Goal: Information Seeking & Learning: Understand process/instructions

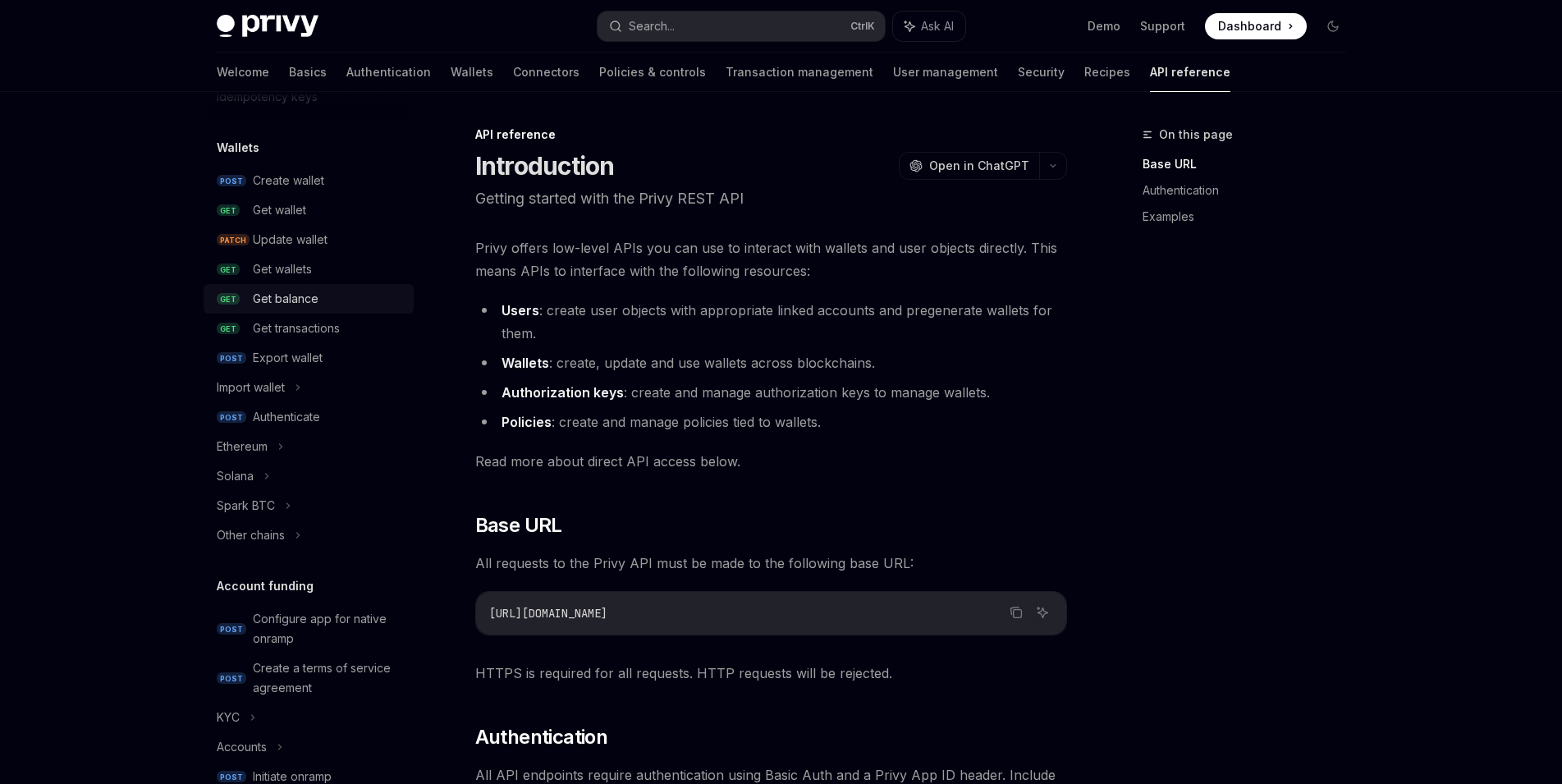
scroll to position [126, 0]
click at [326, 413] on div "Authenticate" at bounding box center [328, 415] width 152 height 20
click at [290, 413] on div "Authenticate" at bounding box center [286, 415] width 67 height 20
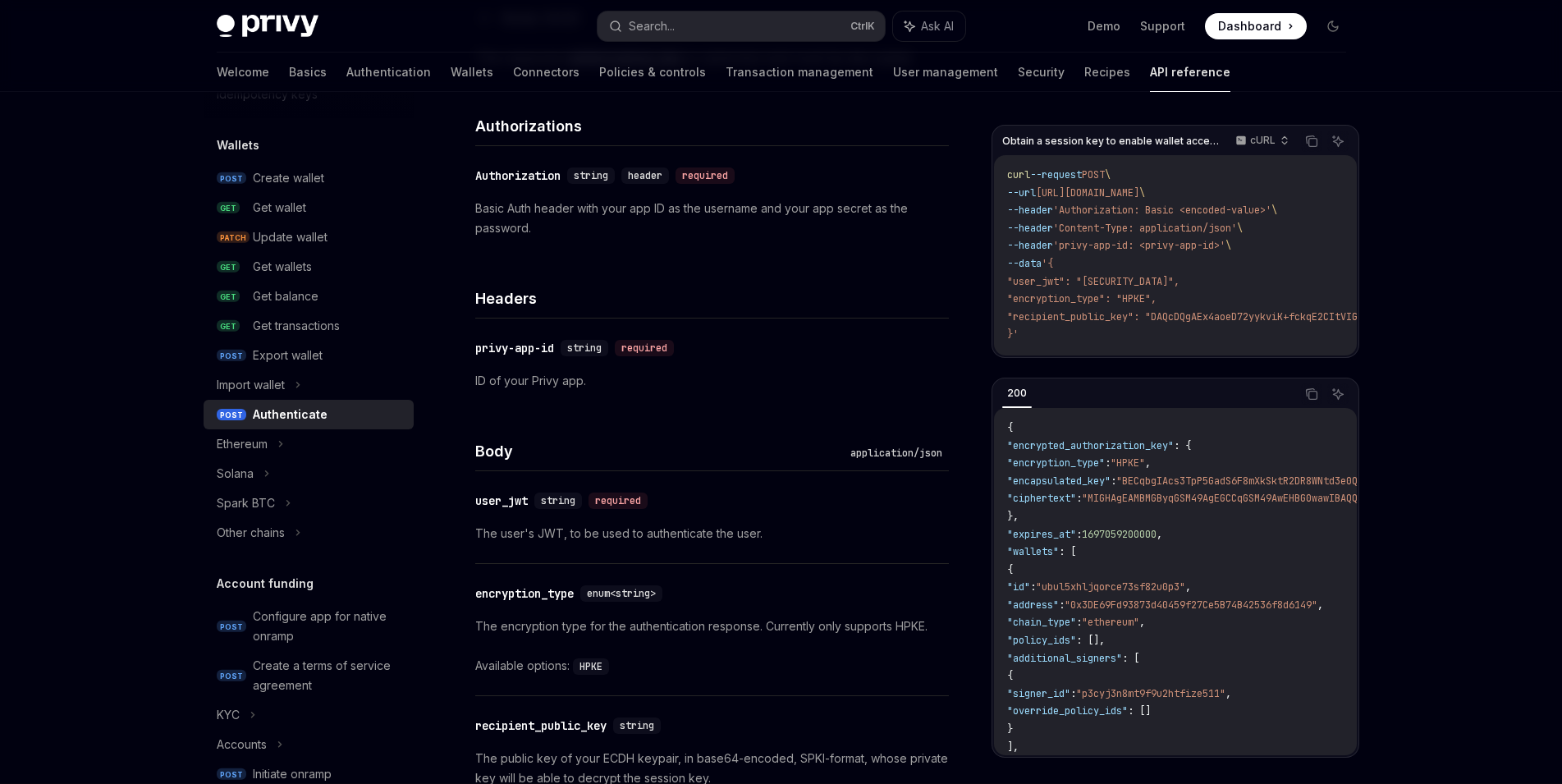
scroll to position [622, 0]
click at [1285, 33] on span at bounding box center [1256, 26] width 102 height 27
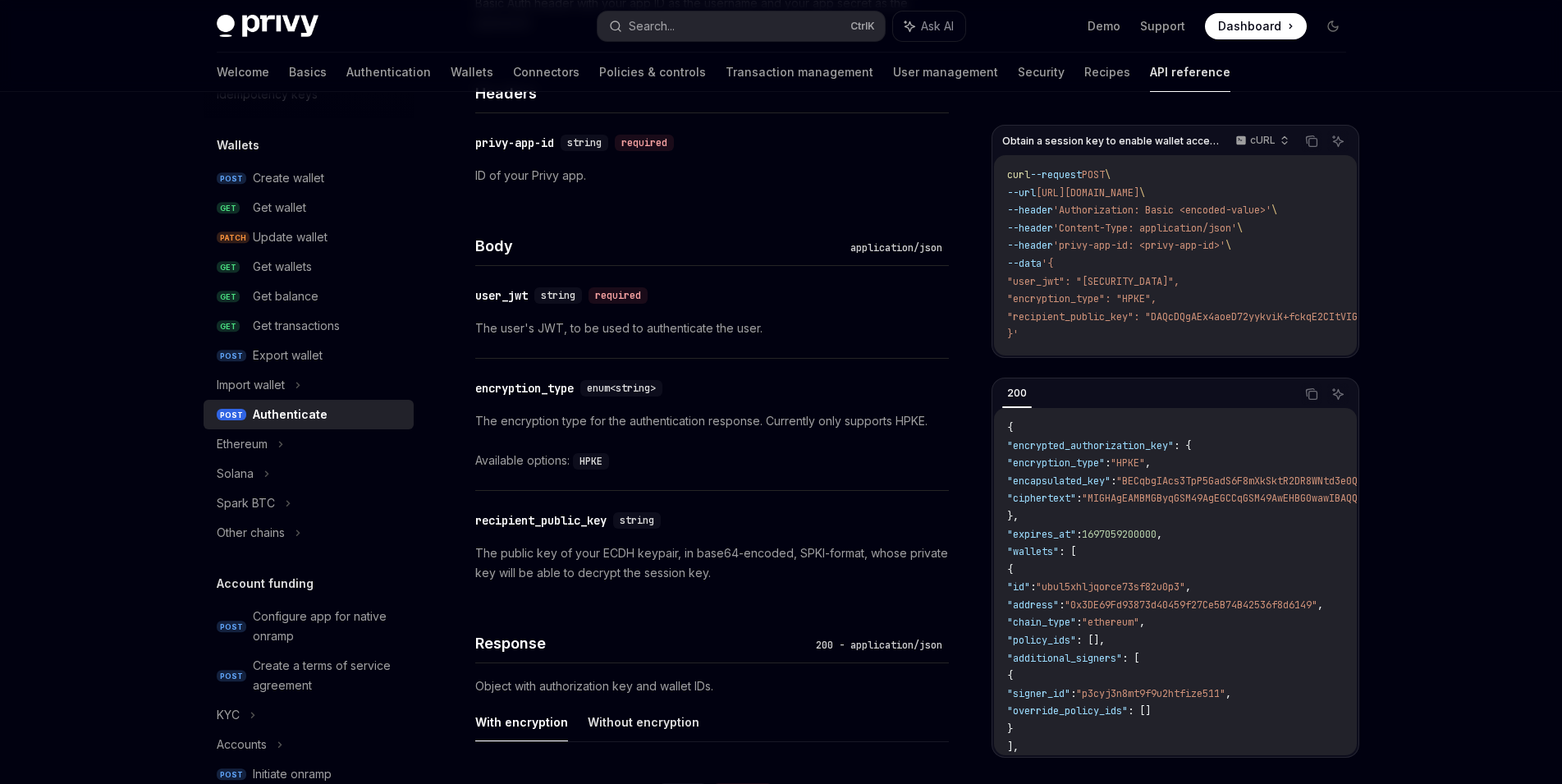
scroll to position [825, 0]
click at [316, 526] on div "Other chains" at bounding box center [309, 533] width 210 height 30
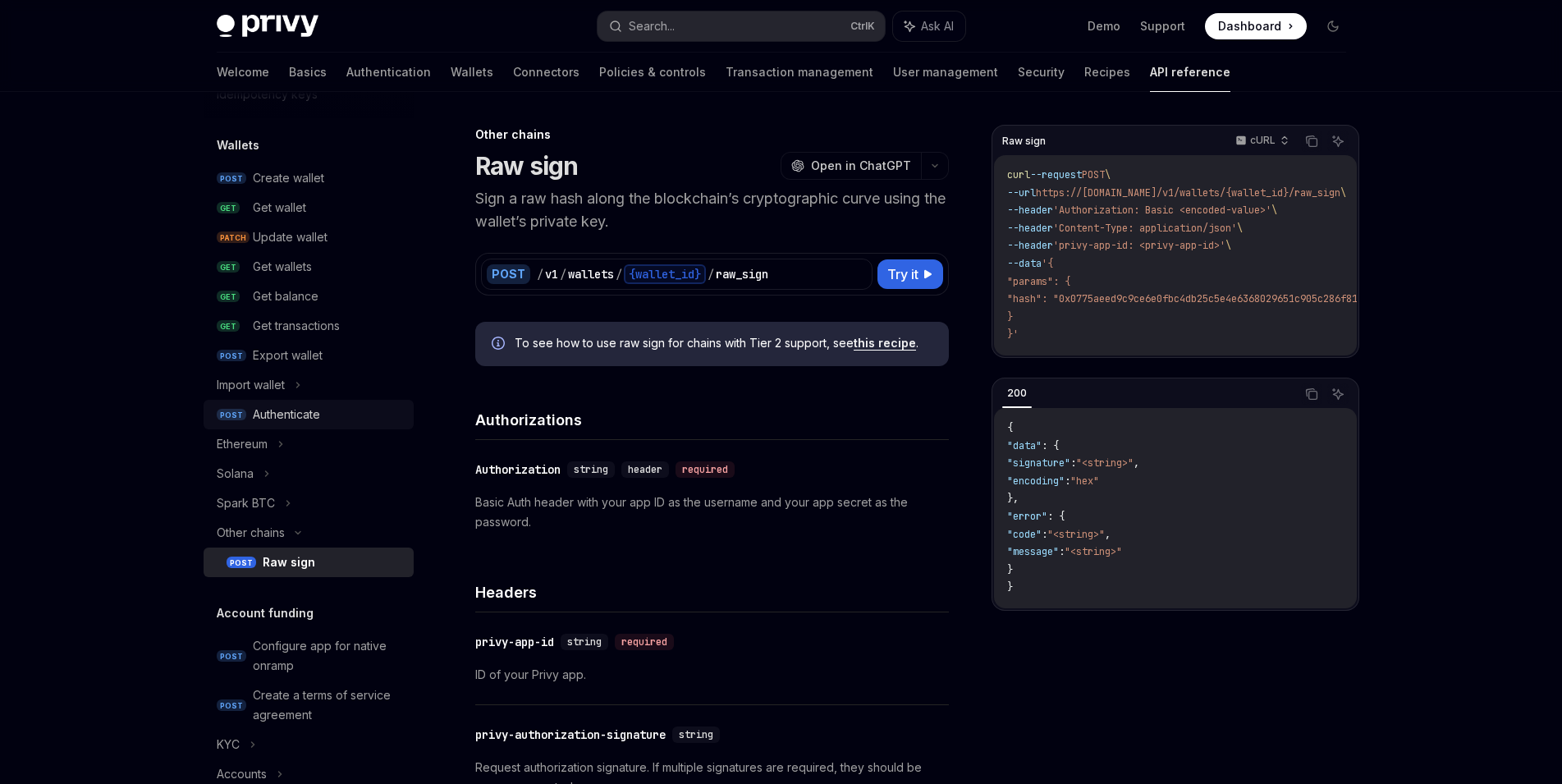
click at [316, 415] on div "Authenticate" at bounding box center [286, 415] width 67 height 20
click at [295, 411] on div "Authenticate" at bounding box center [286, 415] width 67 height 20
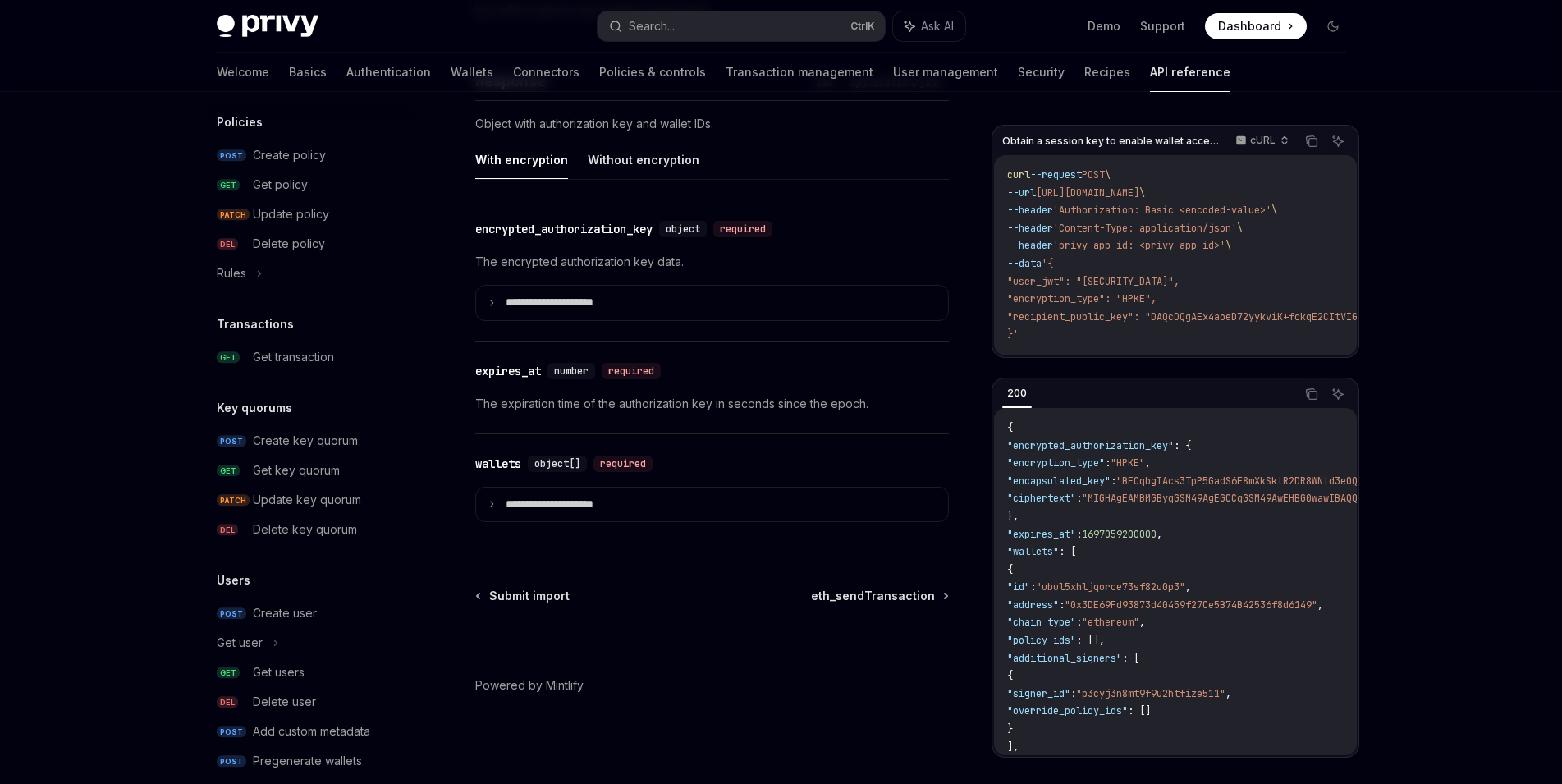
scroll to position [941, 0]
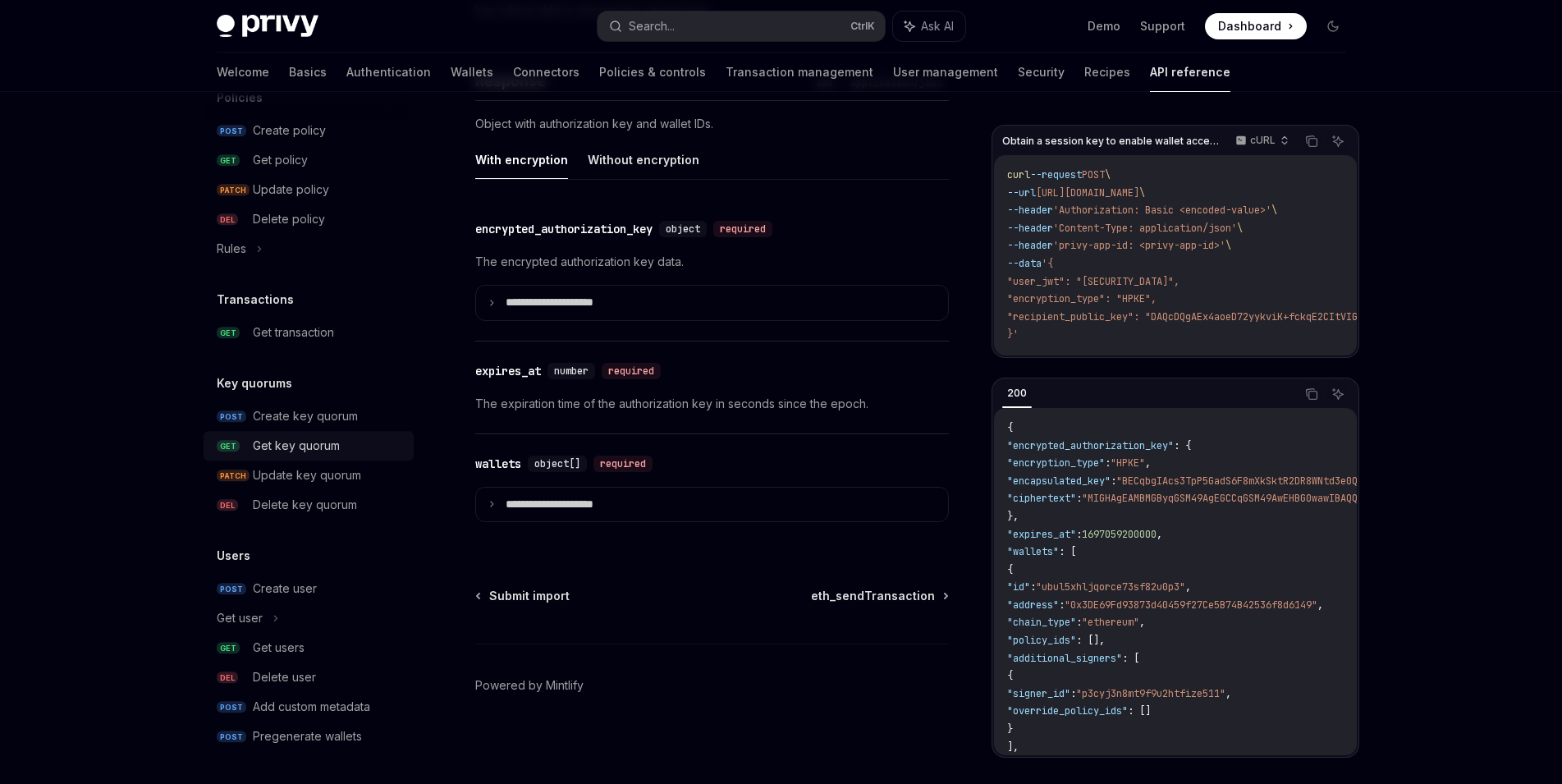
click at [352, 453] on div "Get key quorum" at bounding box center [328, 445] width 152 height 20
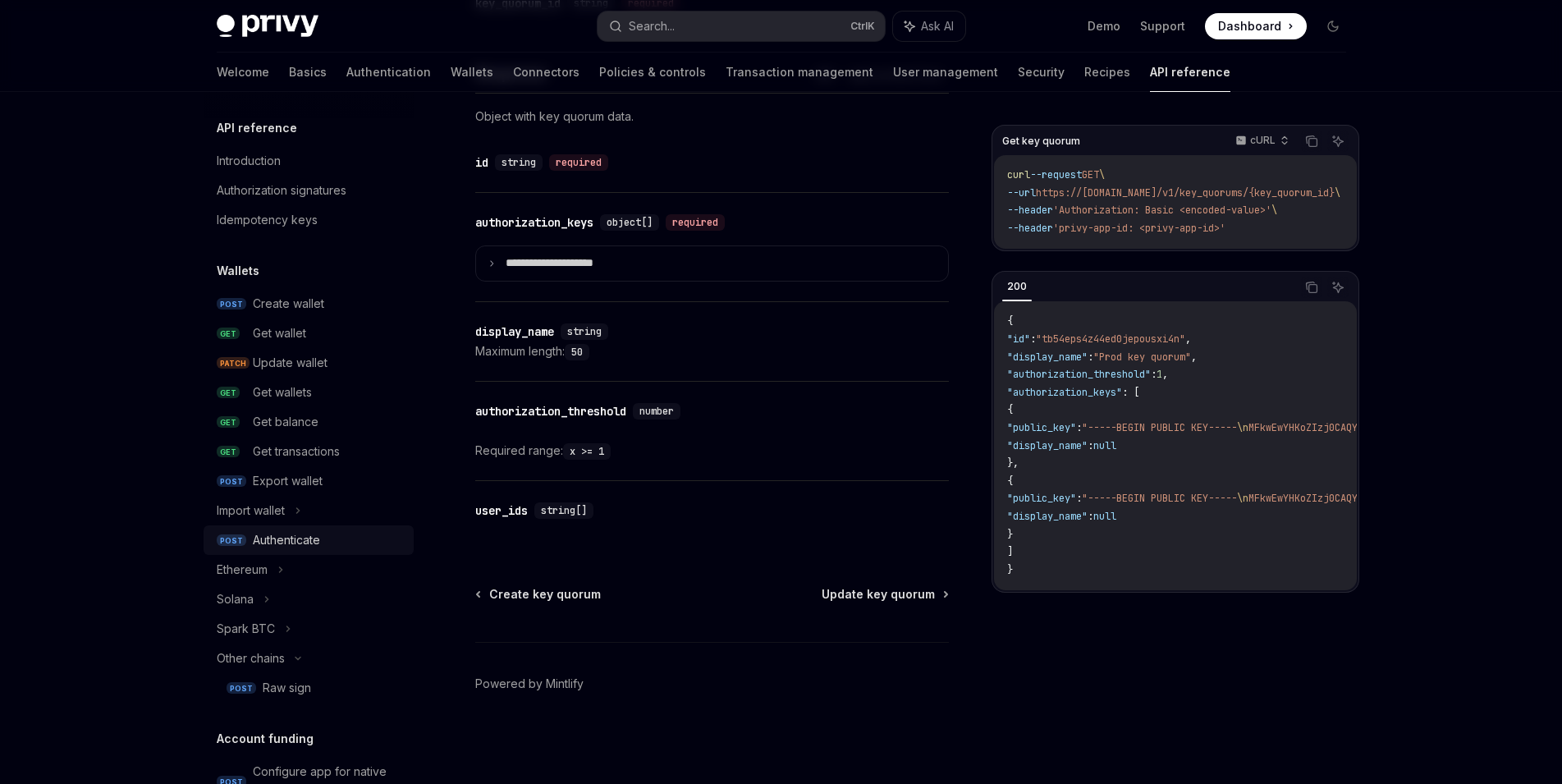
click at [331, 539] on div "Authenticate" at bounding box center [328, 539] width 152 height 20
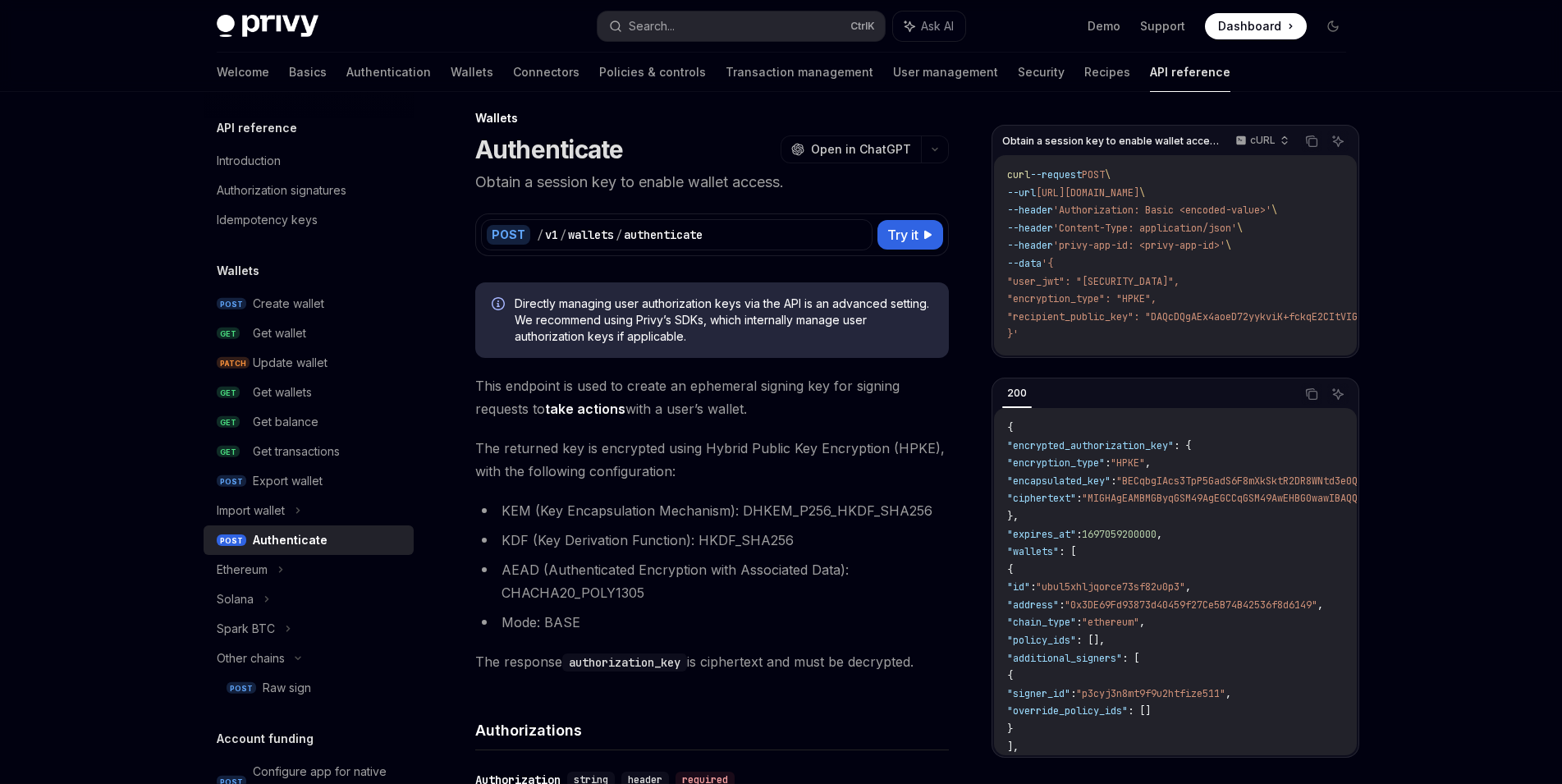
scroll to position [17, 0]
click at [451, 74] on link "Wallets" at bounding box center [471, 72] width 43 height 40
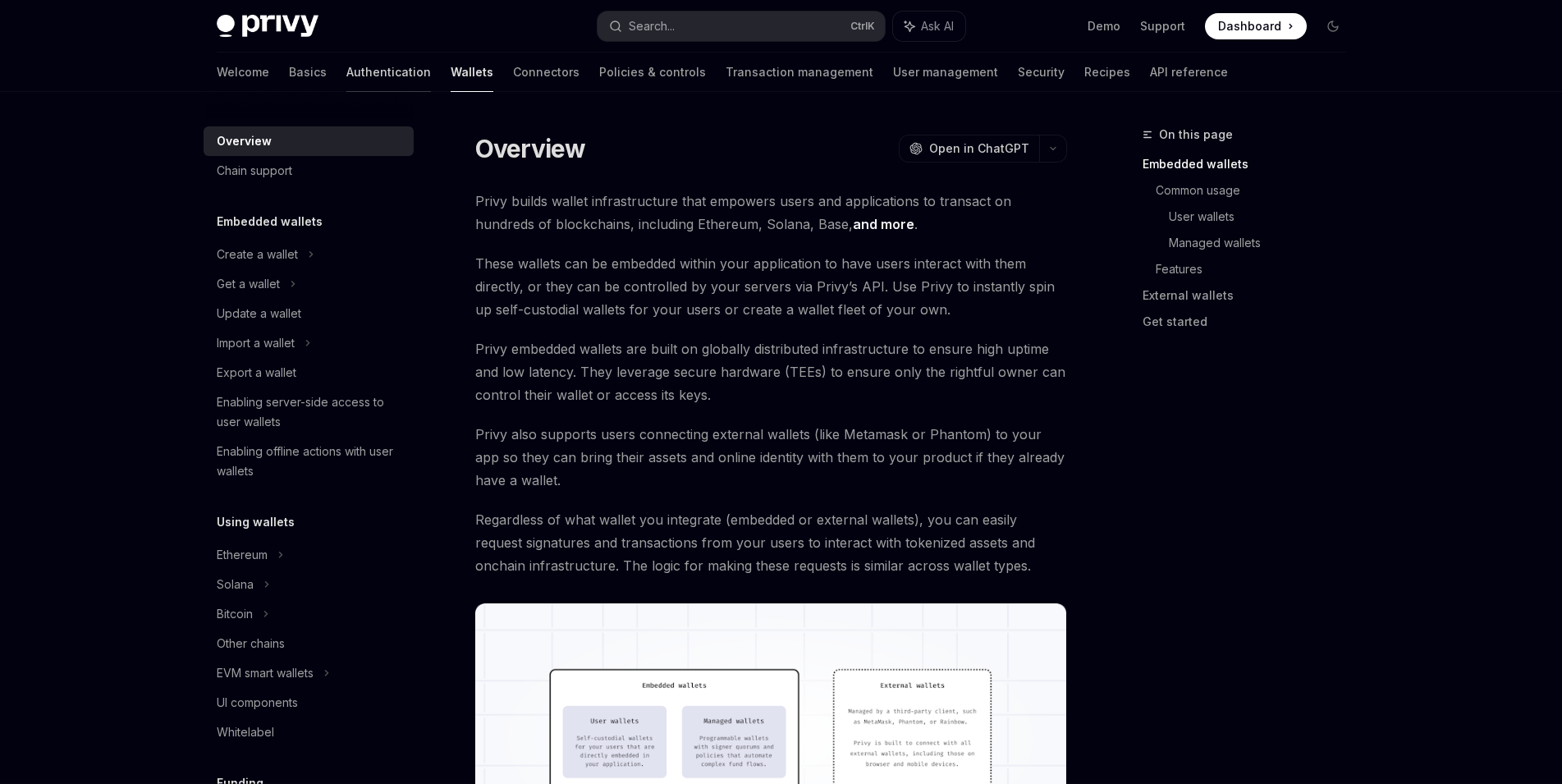
click at [347, 74] on link "Authentication" at bounding box center [388, 72] width 84 height 40
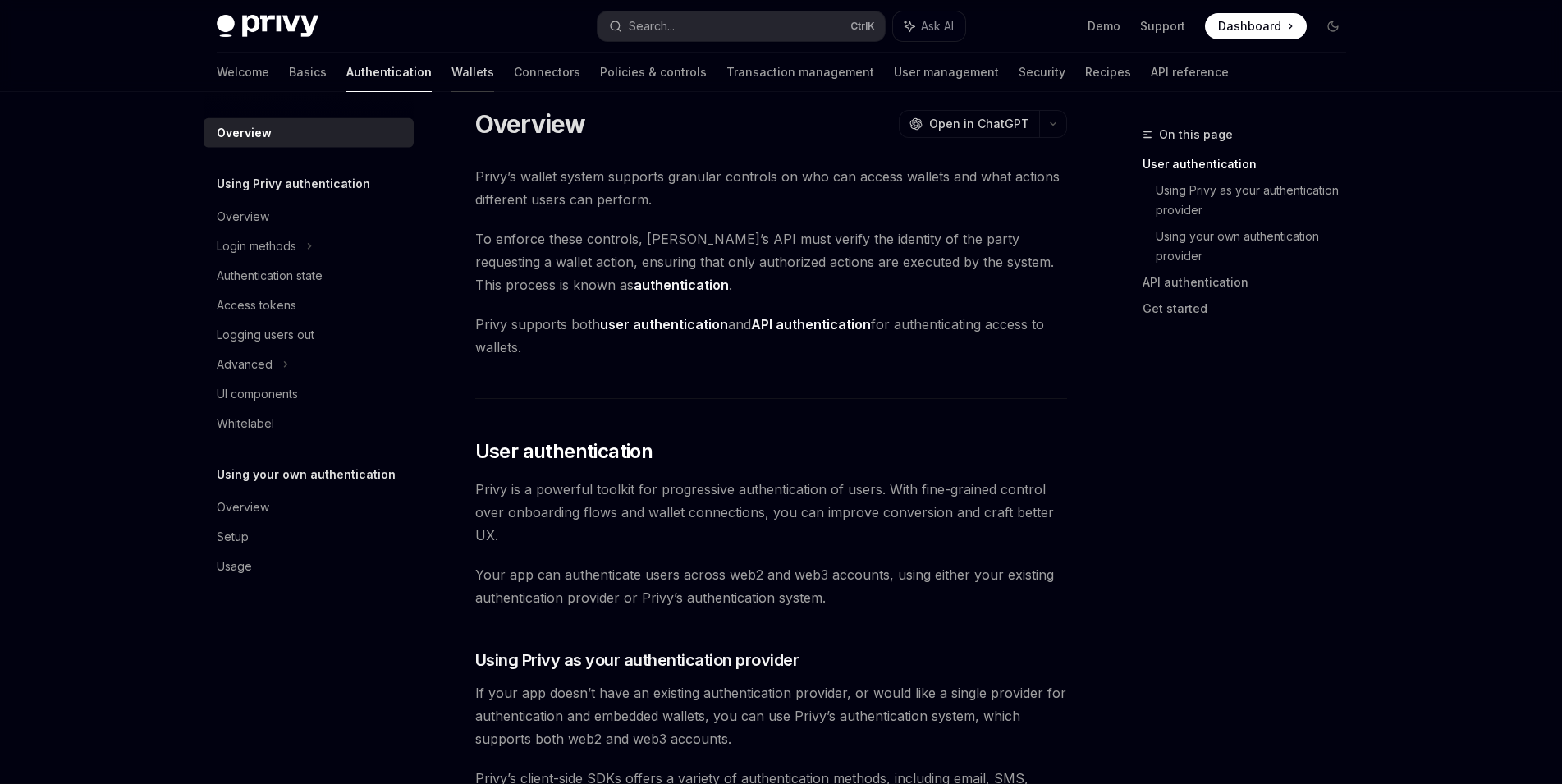
click at [452, 74] on link "Wallets" at bounding box center [472, 72] width 43 height 40
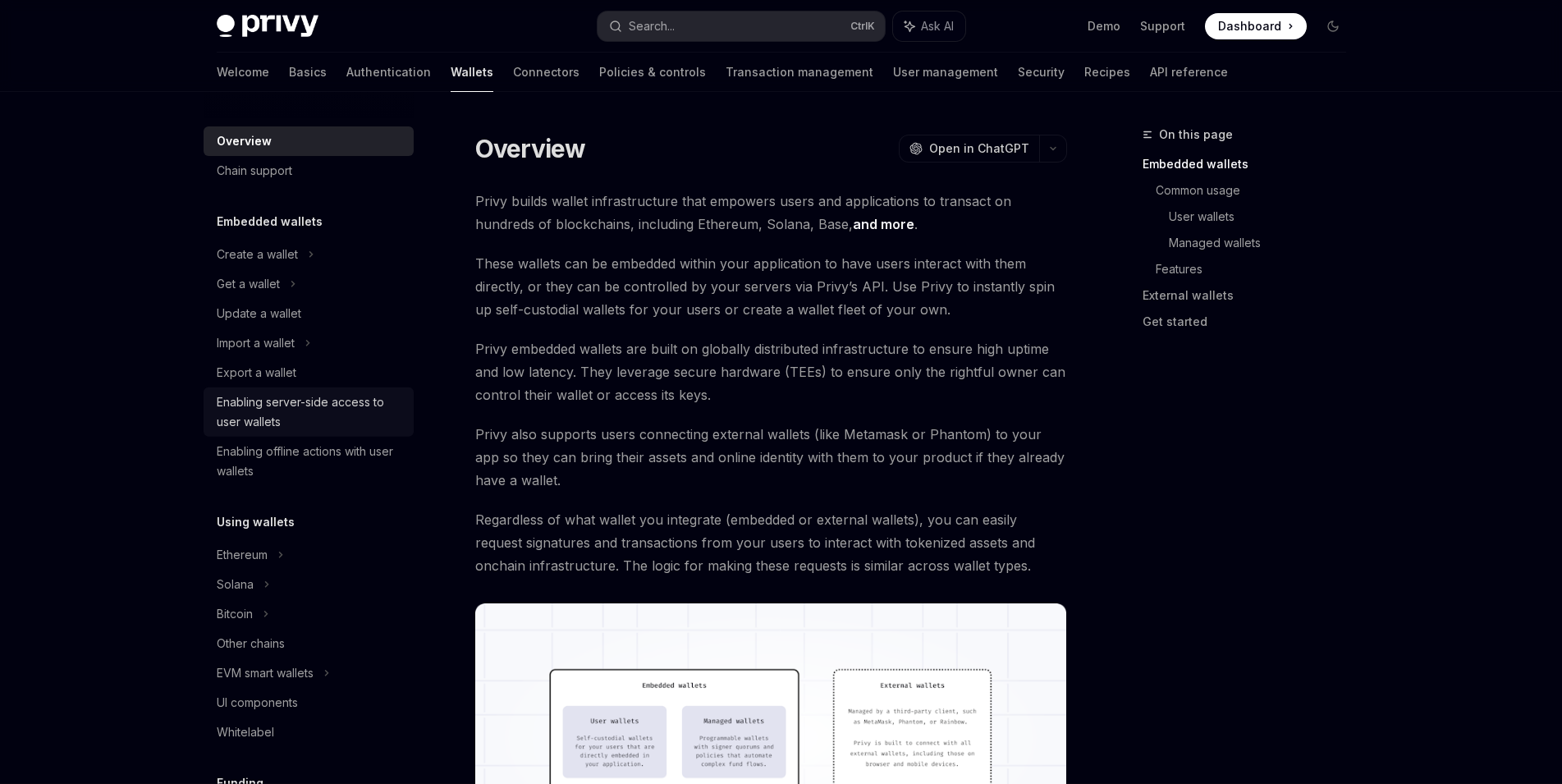
click at [376, 405] on div "Enabling server-side access to user wallets" at bounding box center [310, 412] width 187 height 40
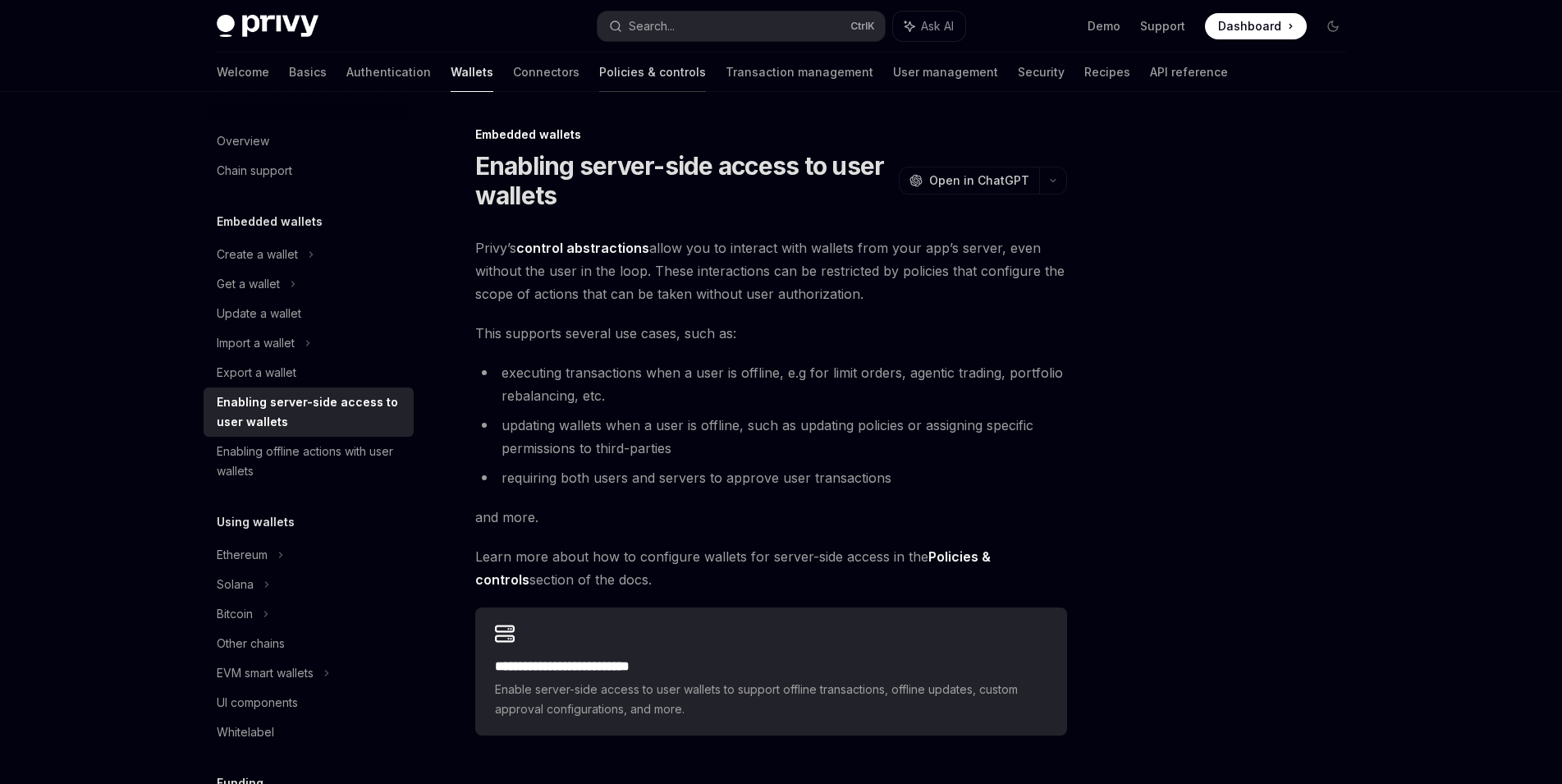
click at [599, 68] on link "Policies & controls" at bounding box center [653, 72] width 107 height 40
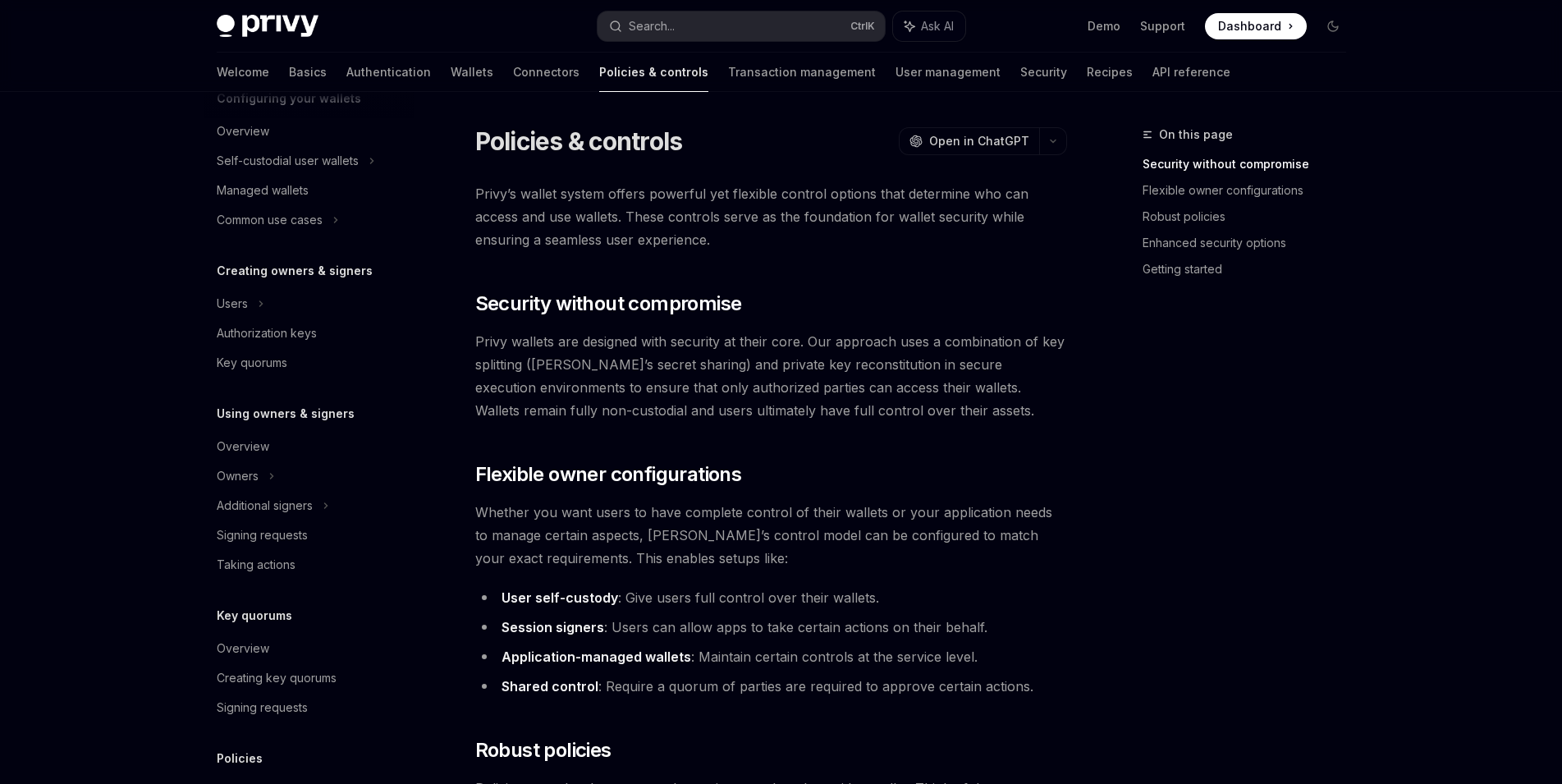
scroll to position [228, 0]
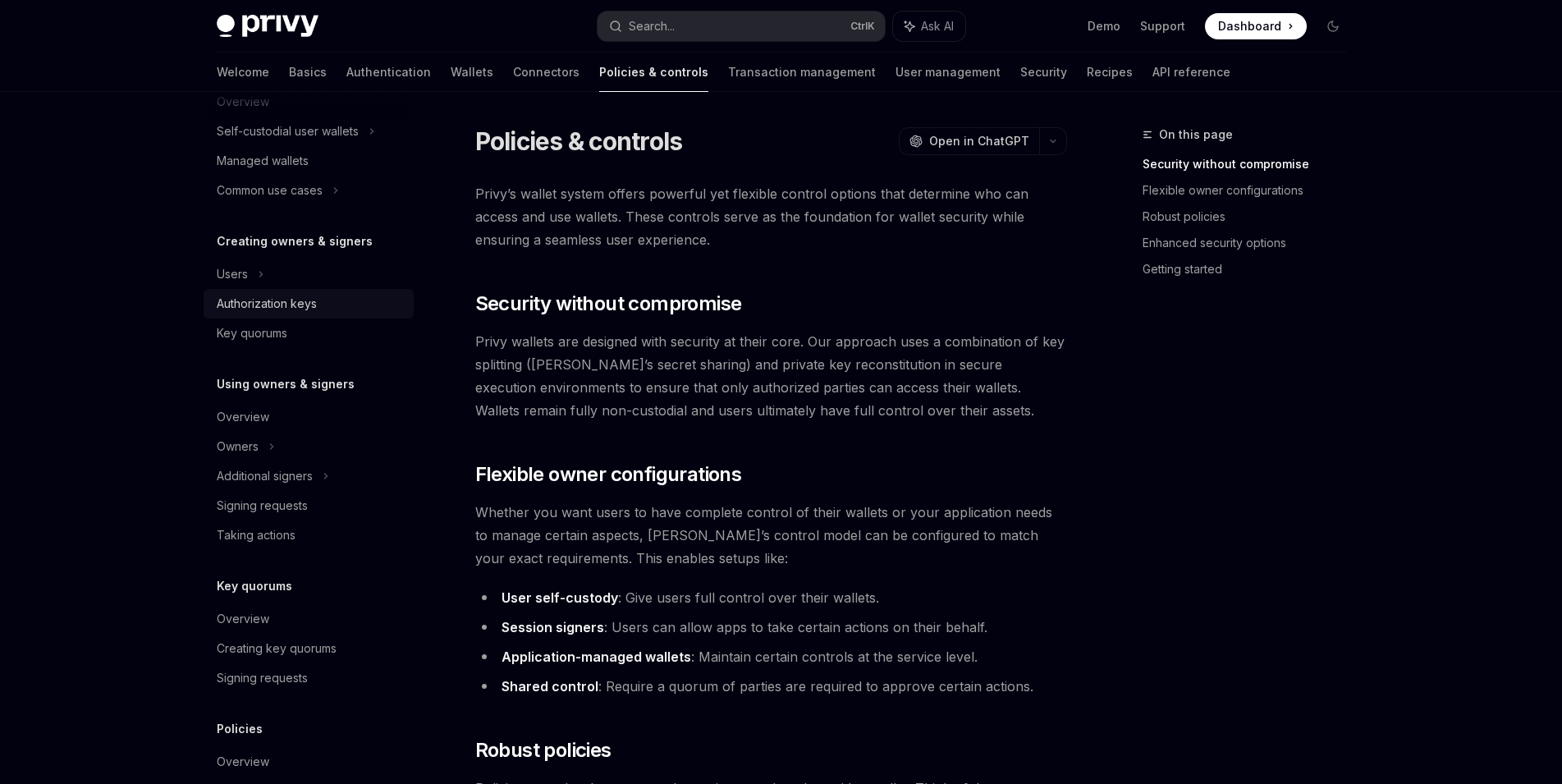
click at [345, 307] on div "Authorization keys" at bounding box center [310, 304] width 187 height 20
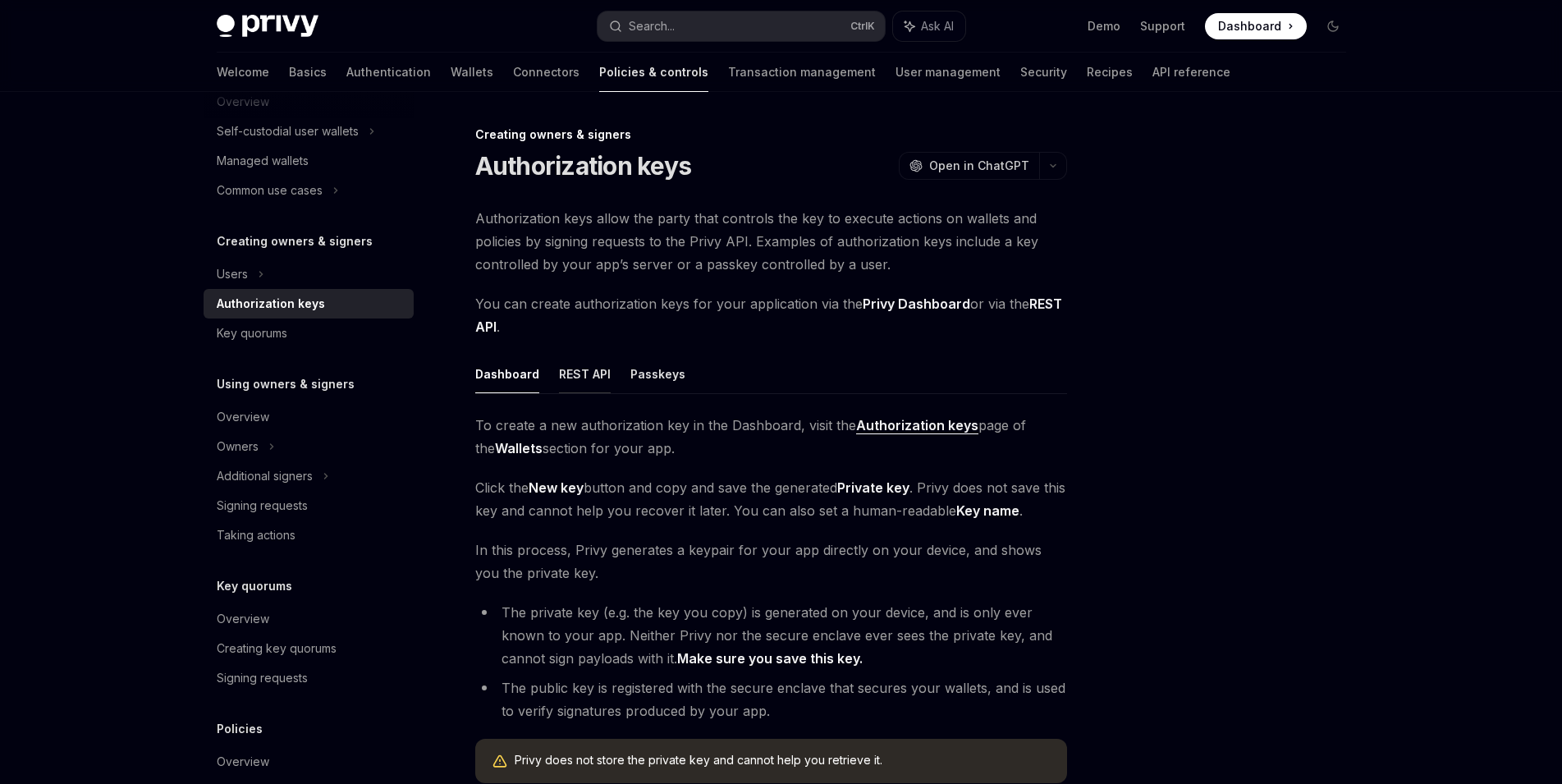
click at [576, 380] on button "REST API" at bounding box center [585, 373] width 52 height 39
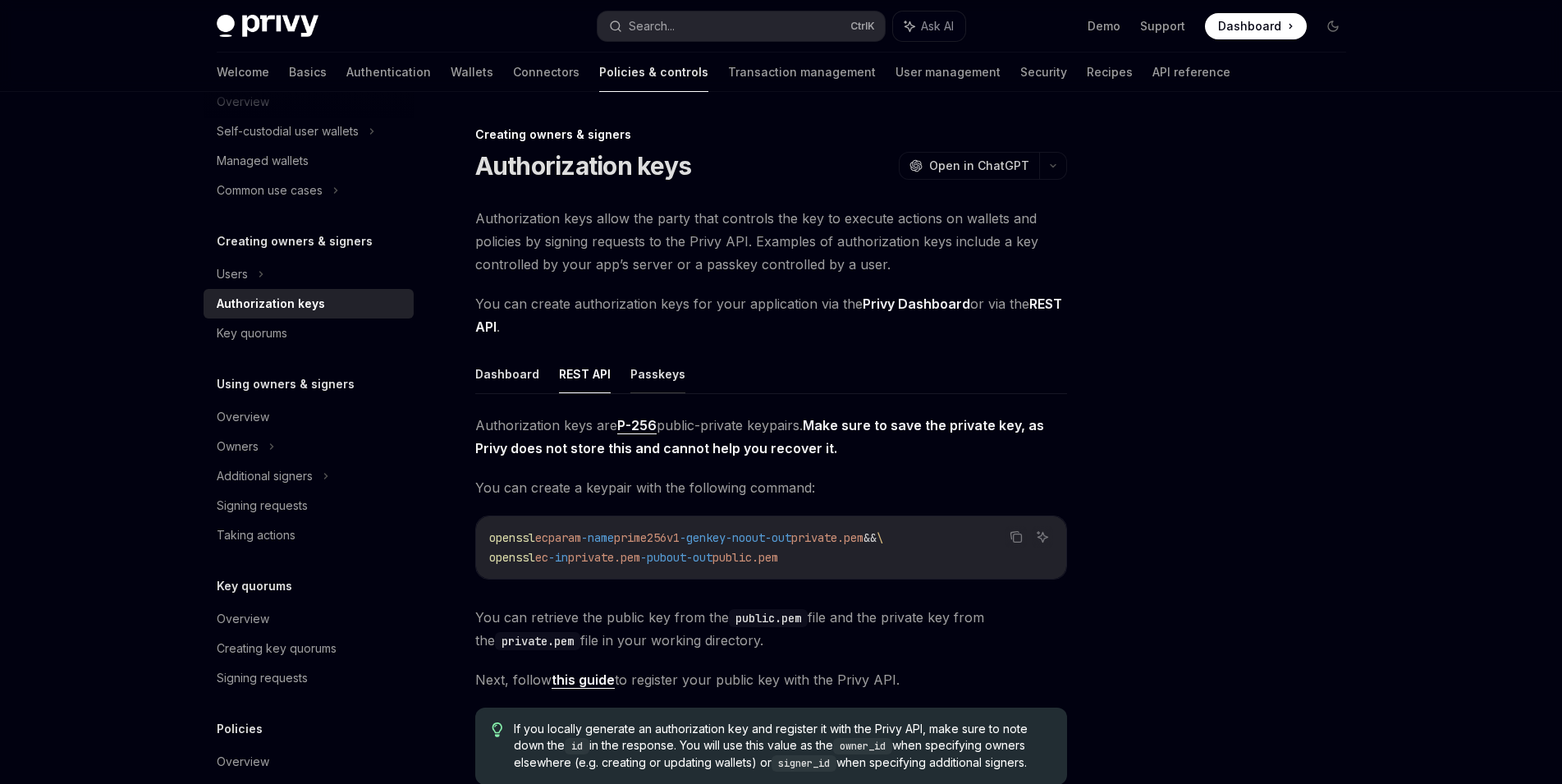
click at [654, 371] on button "Passkeys" at bounding box center [659, 373] width 55 height 39
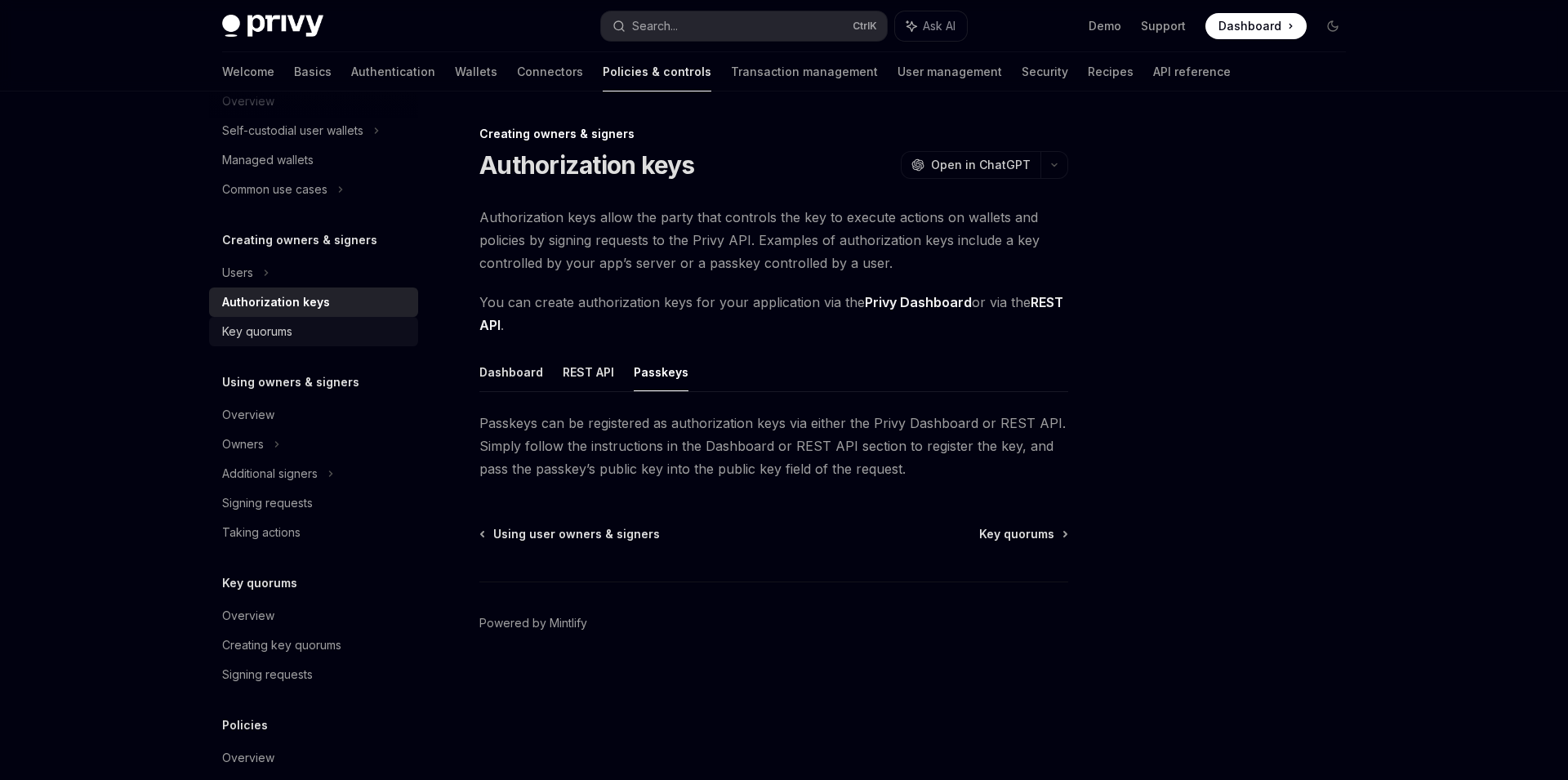
click at [338, 333] on div "Key quorums" at bounding box center [314, 332] width 186 height 20
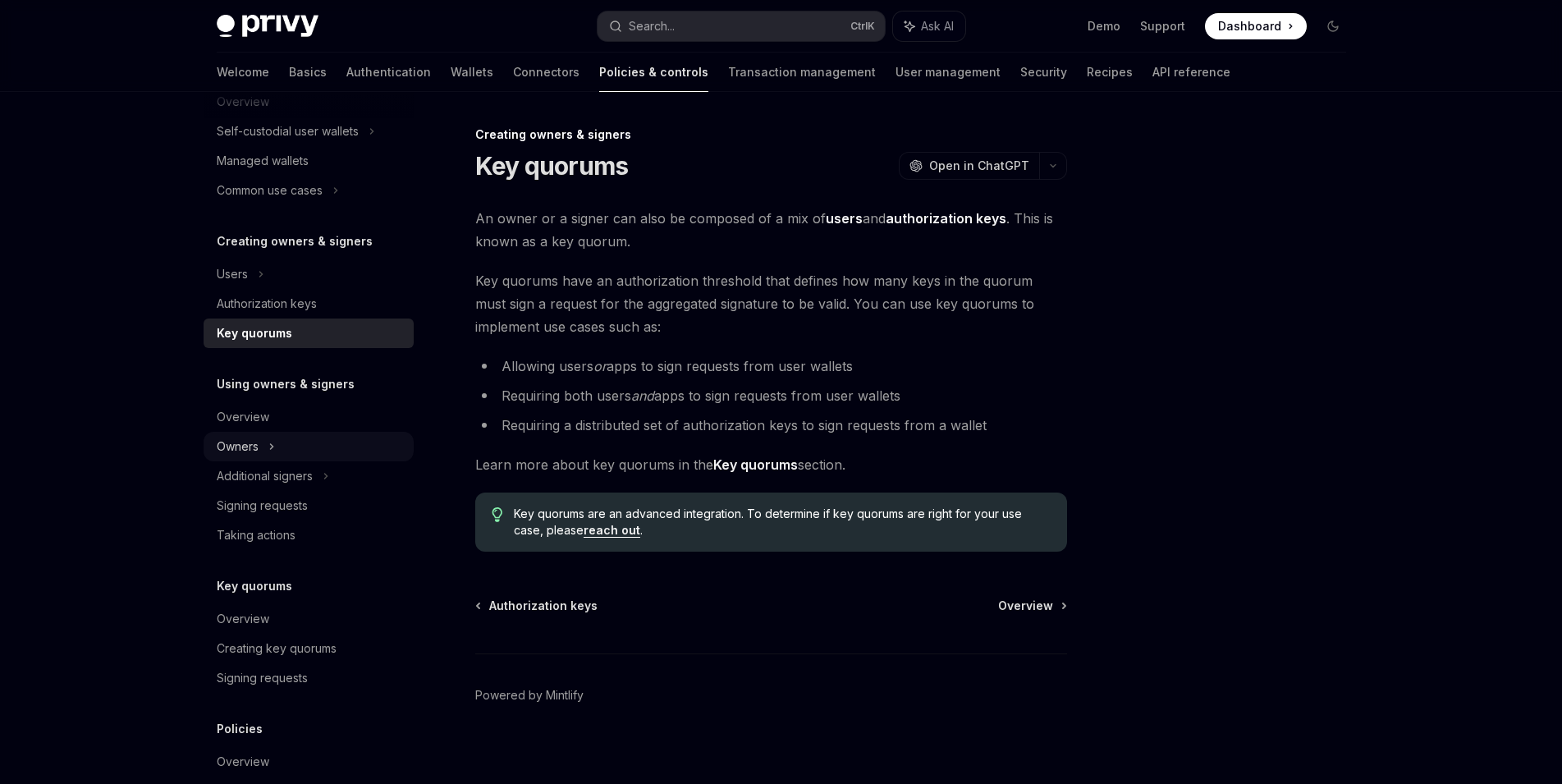
click at [318, 147] on div "Owners" at bounding box center [309, 132] width 210 height 30
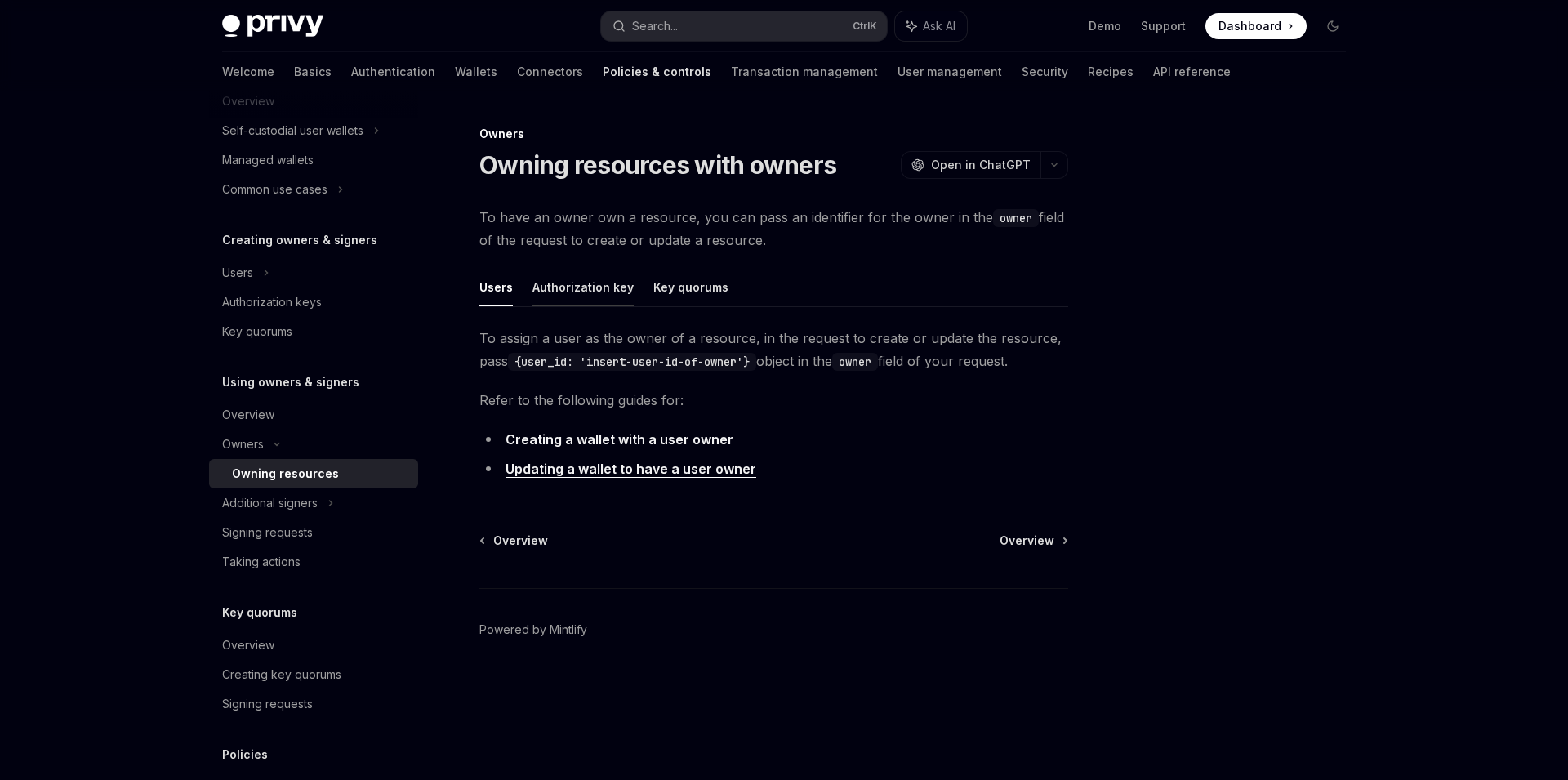
click at [587, 291] on button "Authorization key" at bounding box center [582, 287] width 101 height 38
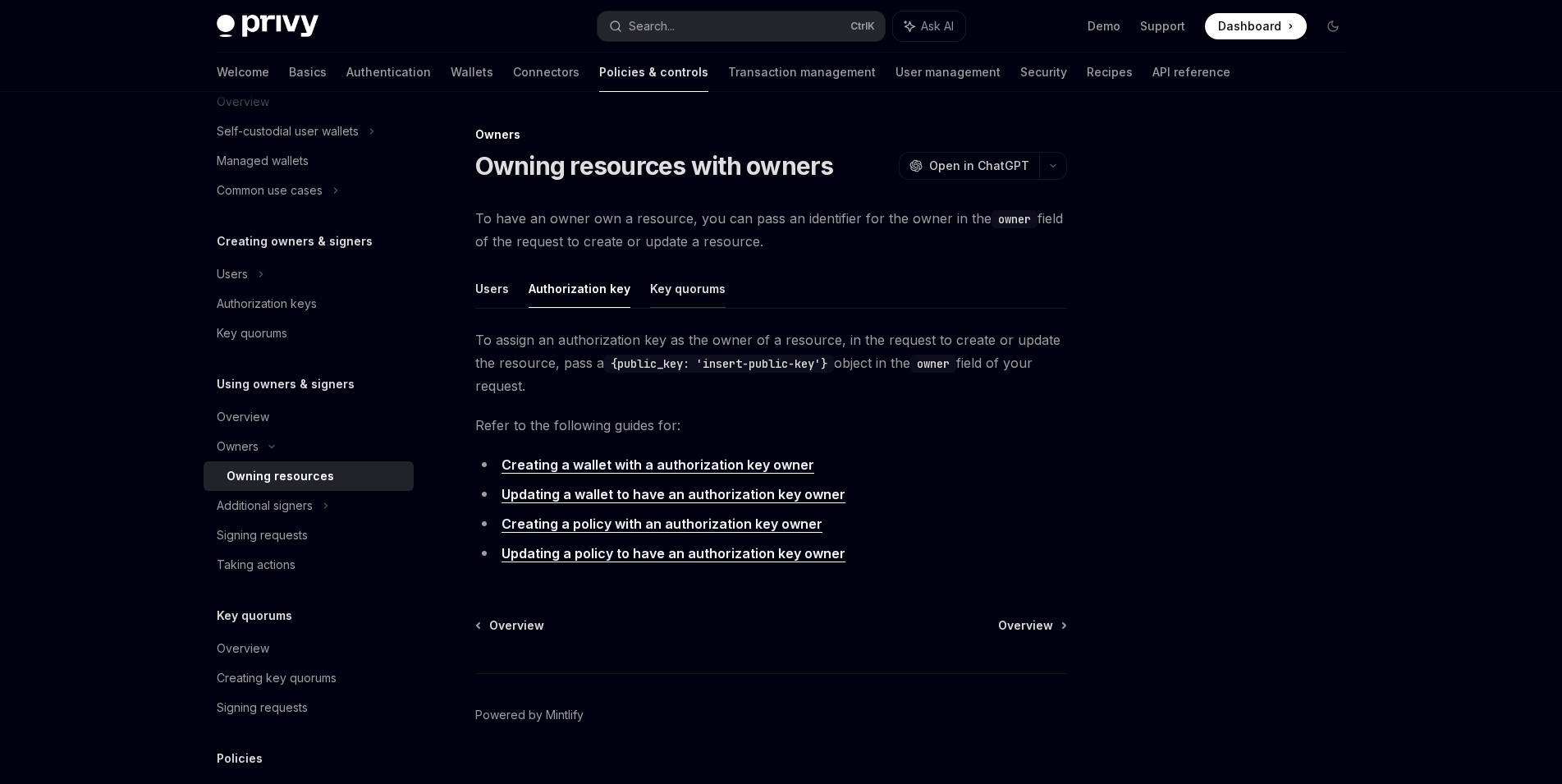
click at [685, 284] on button "Key quorums" at bounding box center [688, 288] width 75 height 39
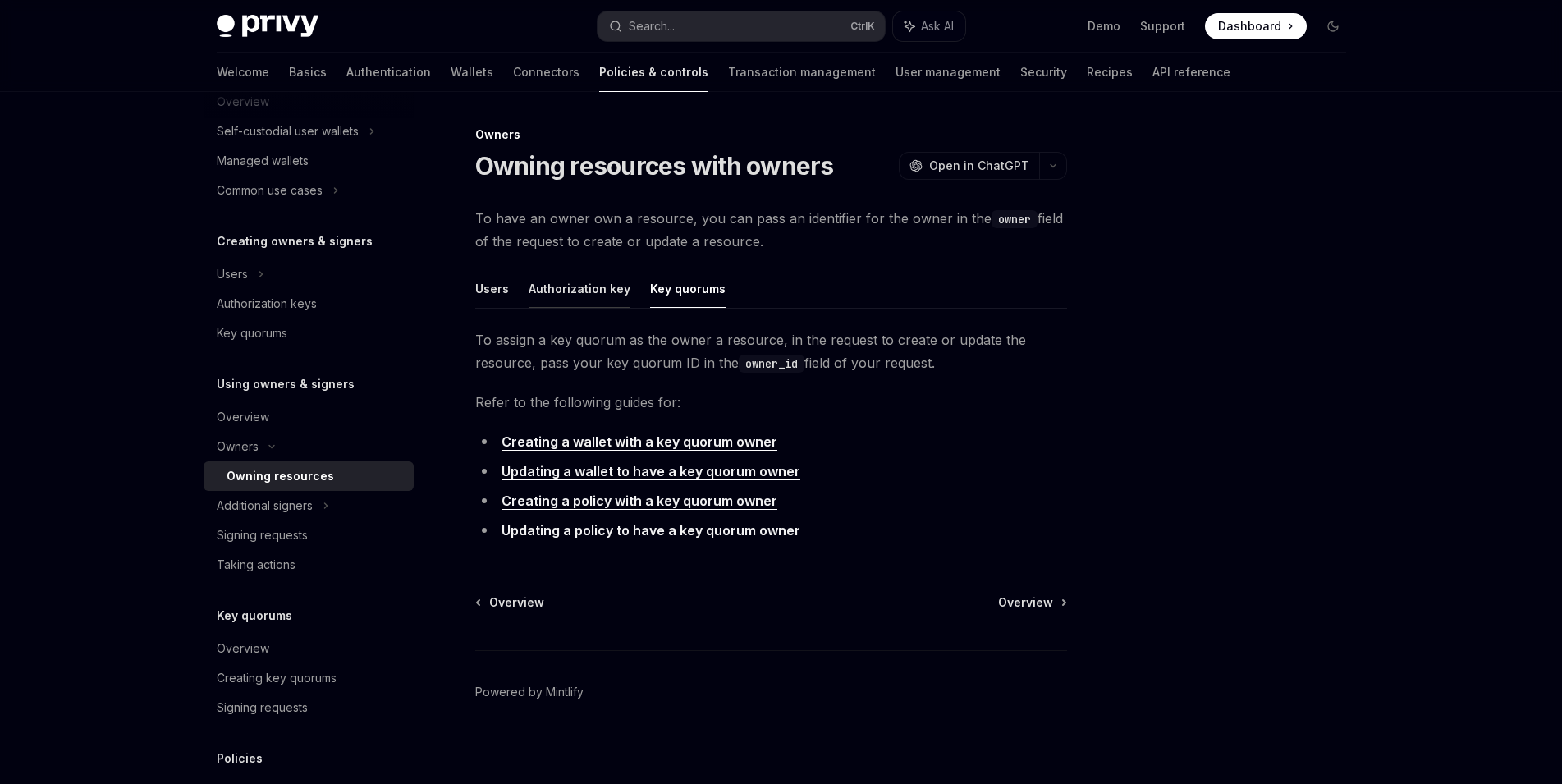
click at [610, 285] on button "Authorization key" at bounding box center [579, 288] width 102 height 39
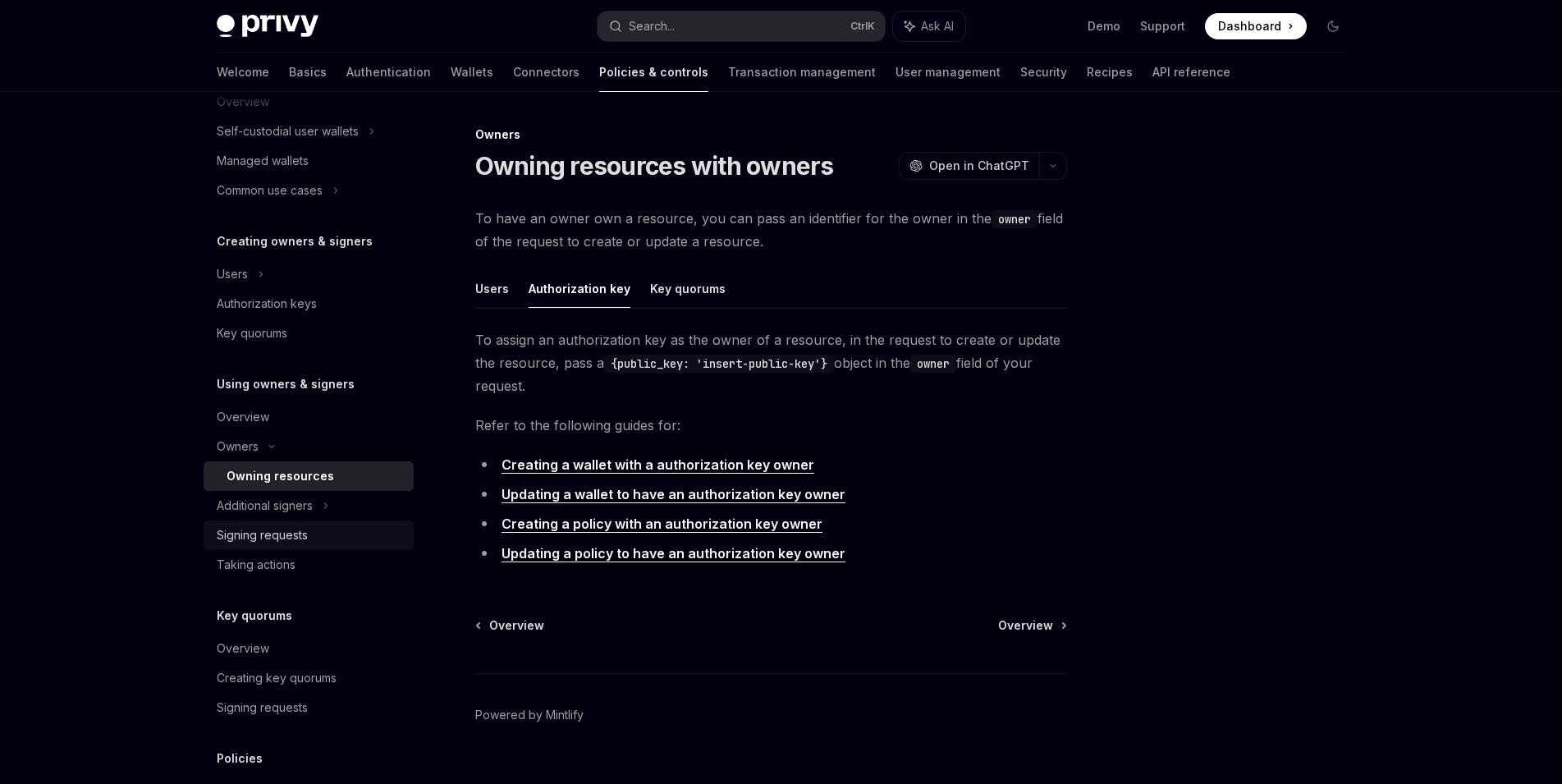
click at [341, 540] on div "Signing requests" at bounding box center [310, 536] width 187 height 20
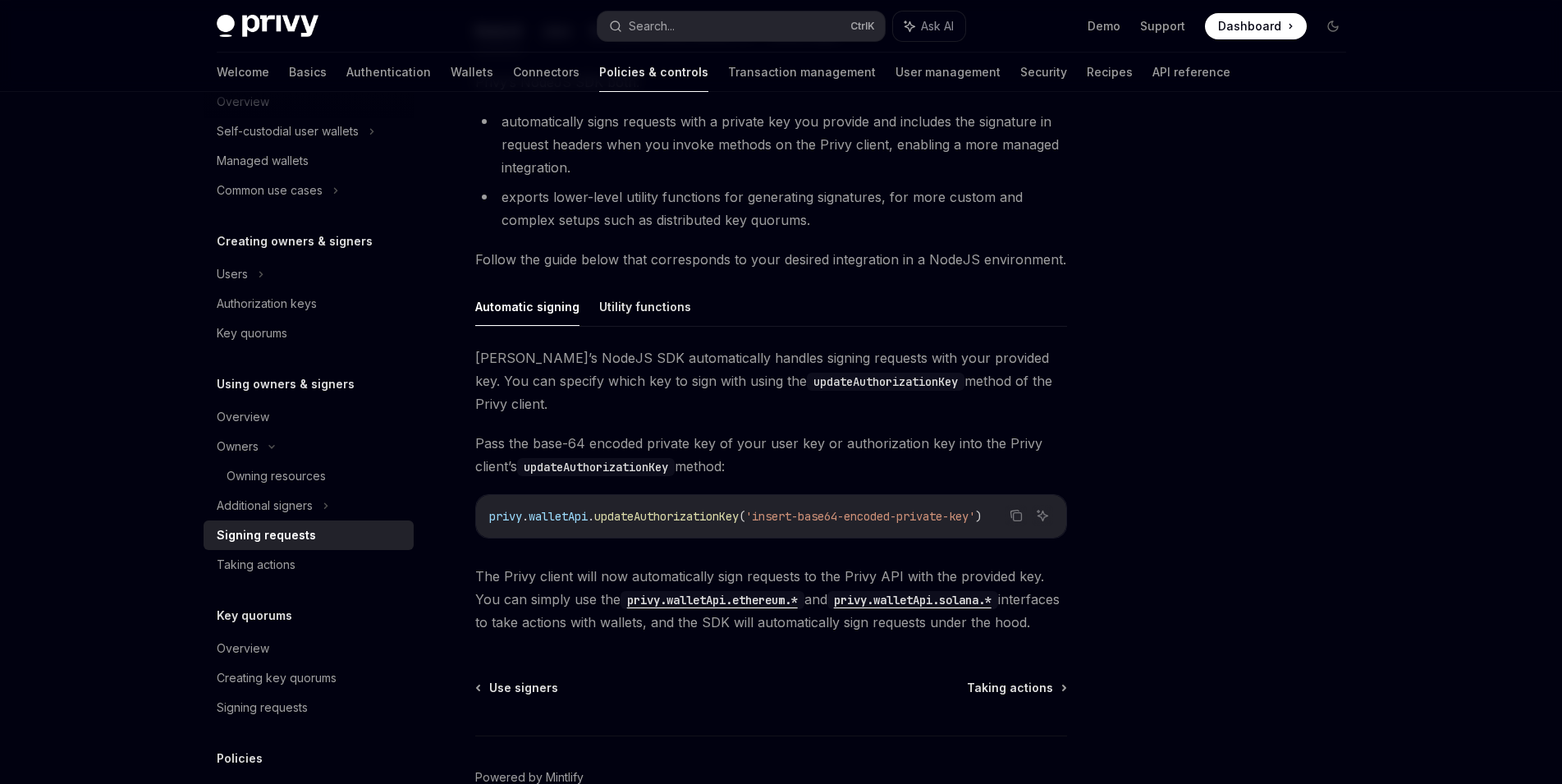
scroll to position [329, 0]
click at [620, 312] on button "Utility functions" at bounding box center [645, 308] width 92 height 39
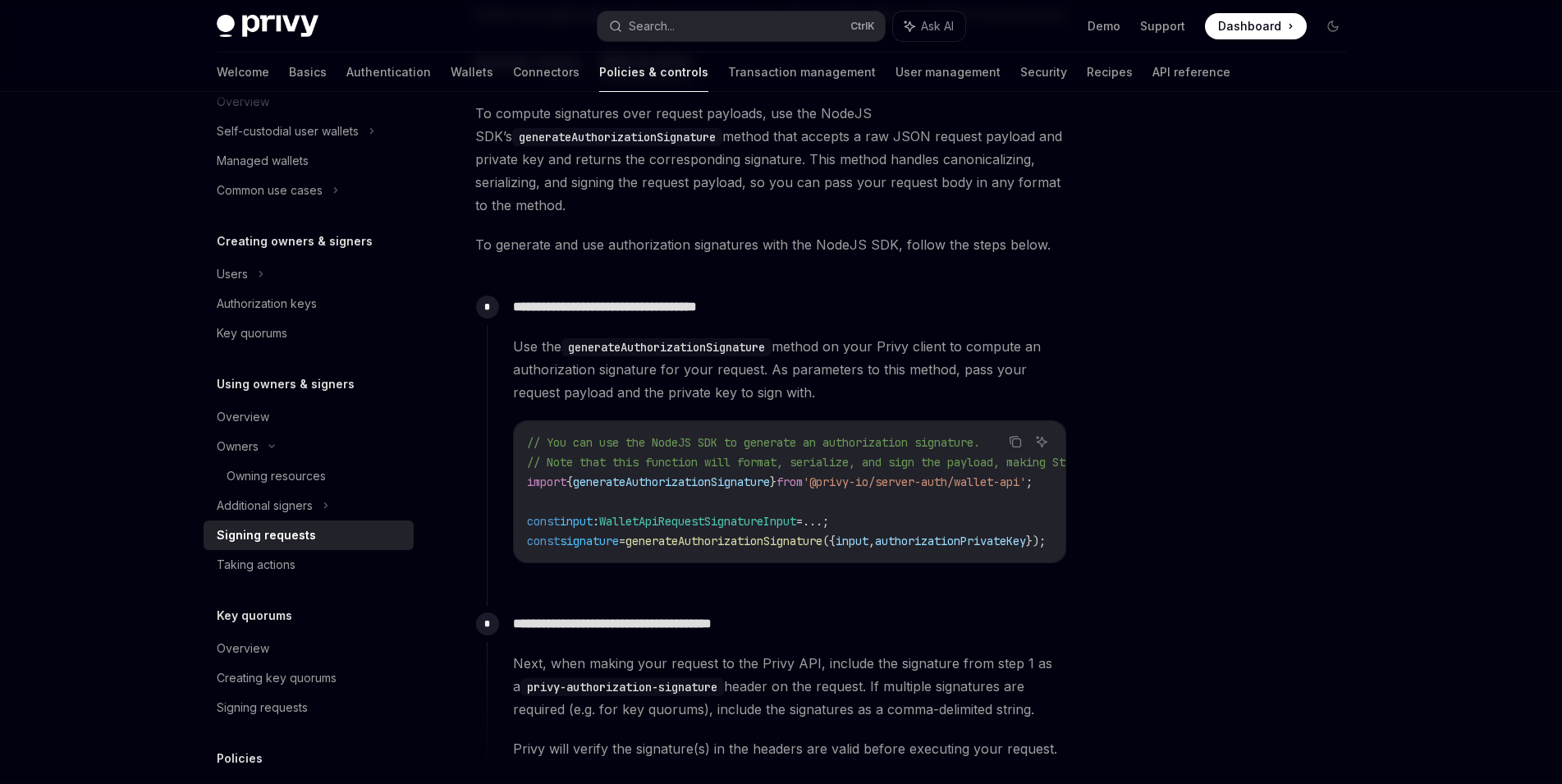
scroll to position [576, 0]
click at [639, 343] on code "generateAuthorizationSignature" at bounding box center [667, 345] width 210 height 18
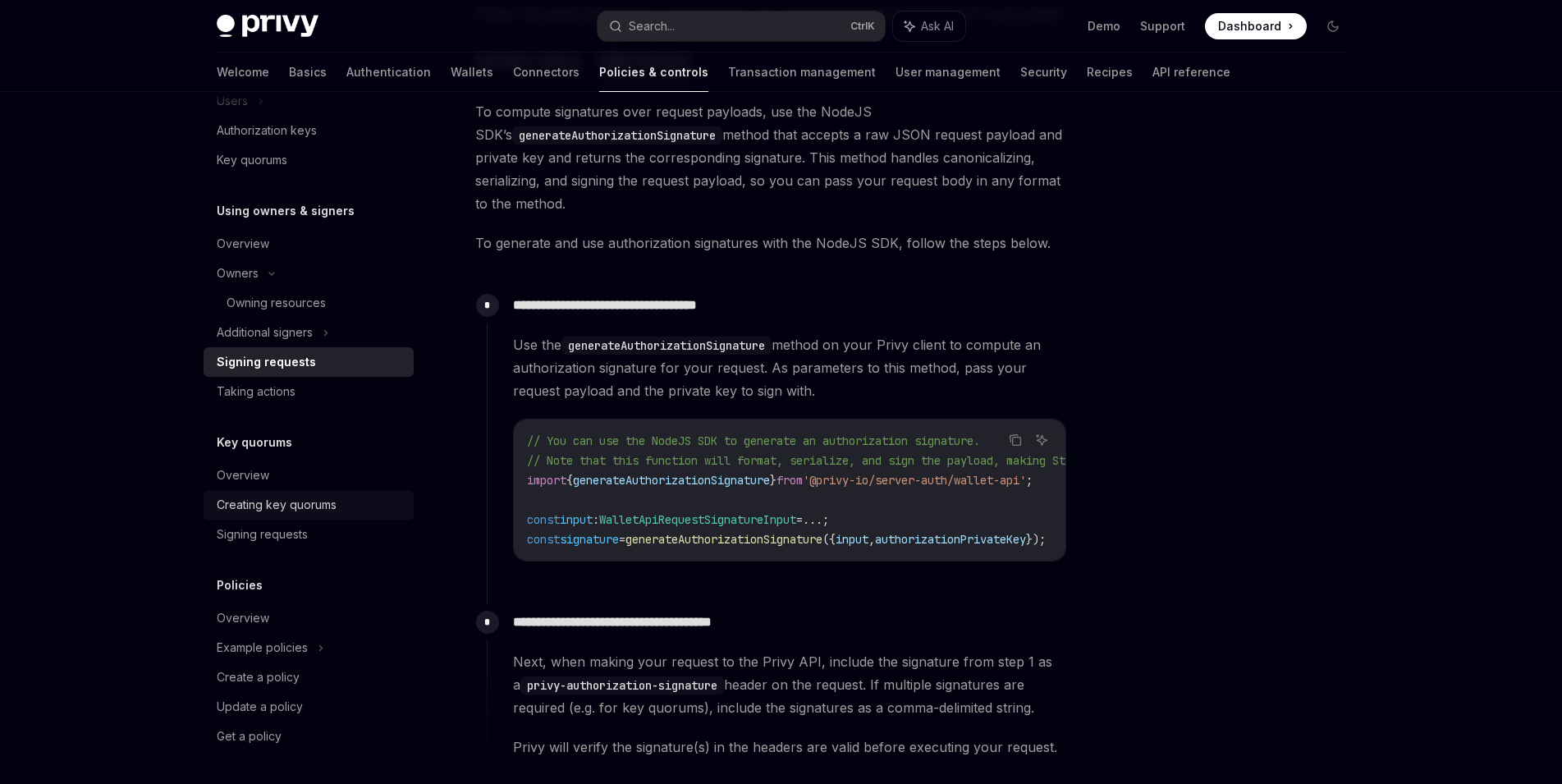
scroll to position [596, 0]
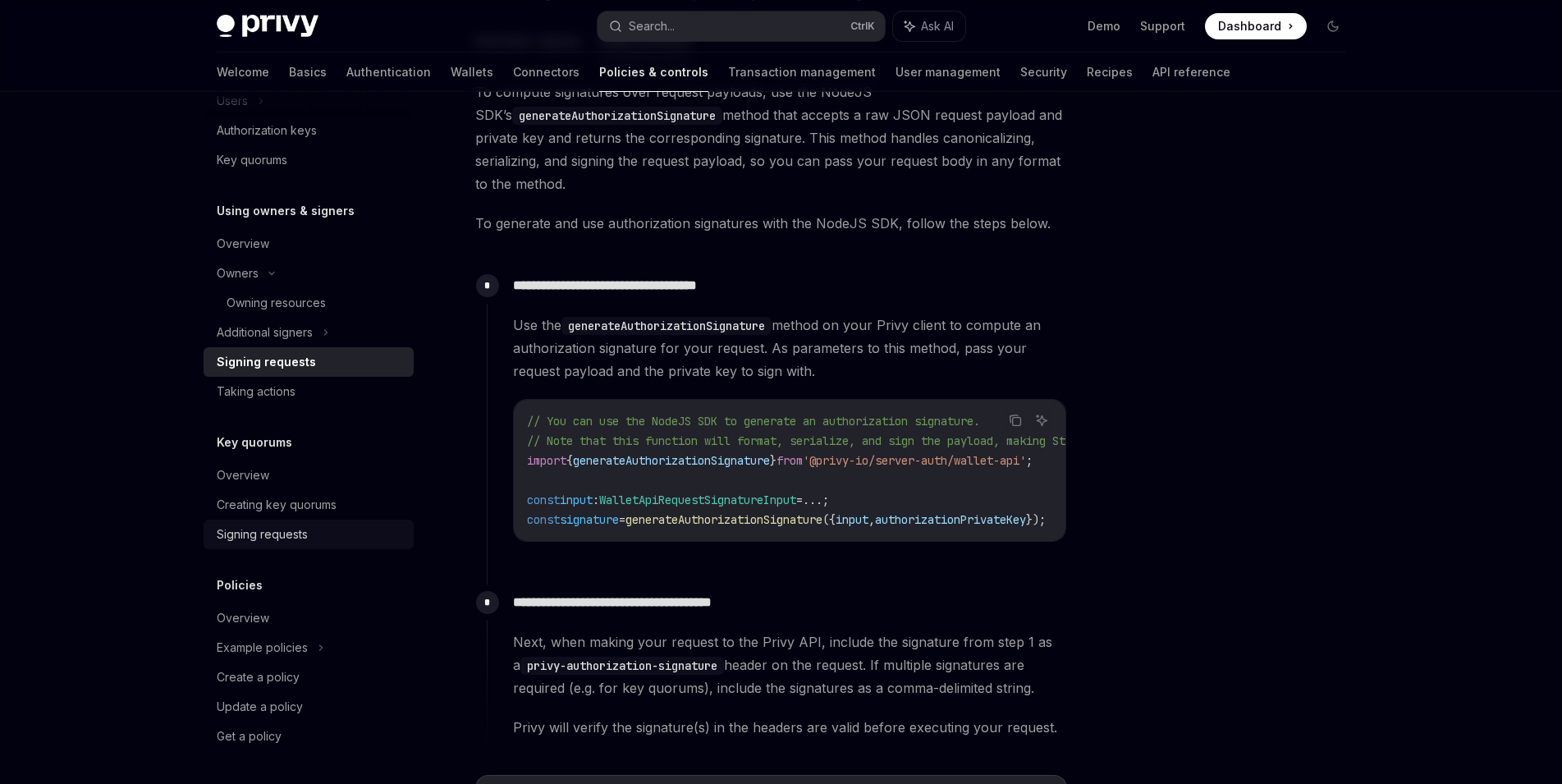
click at [325, 540] on div "Signing requests" at bounding box center [310, 535] width 187 height 20
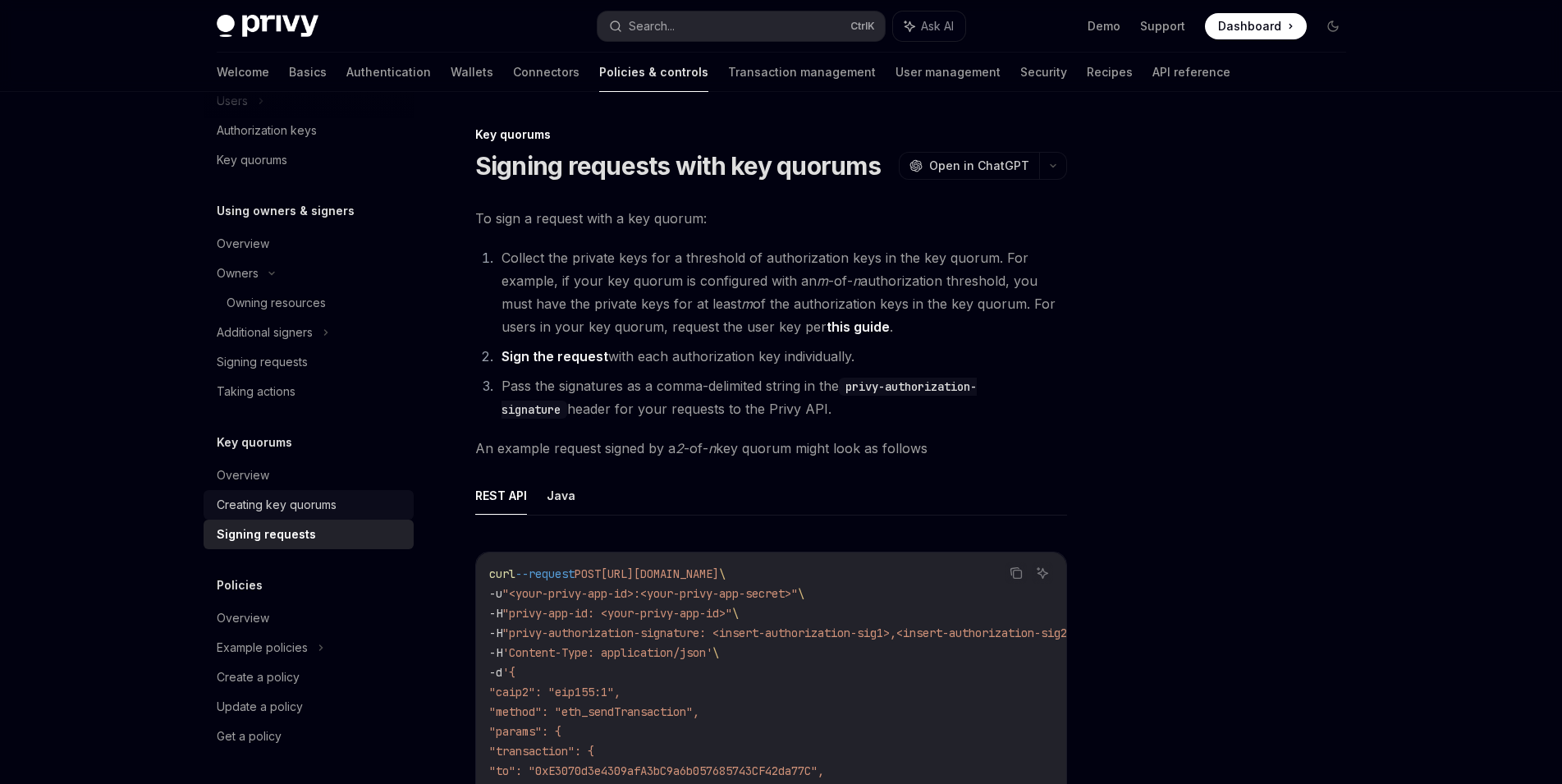
click at [340, 508] on div "Creating key quorums" at bounding box center [310, 505] width 187 height 20
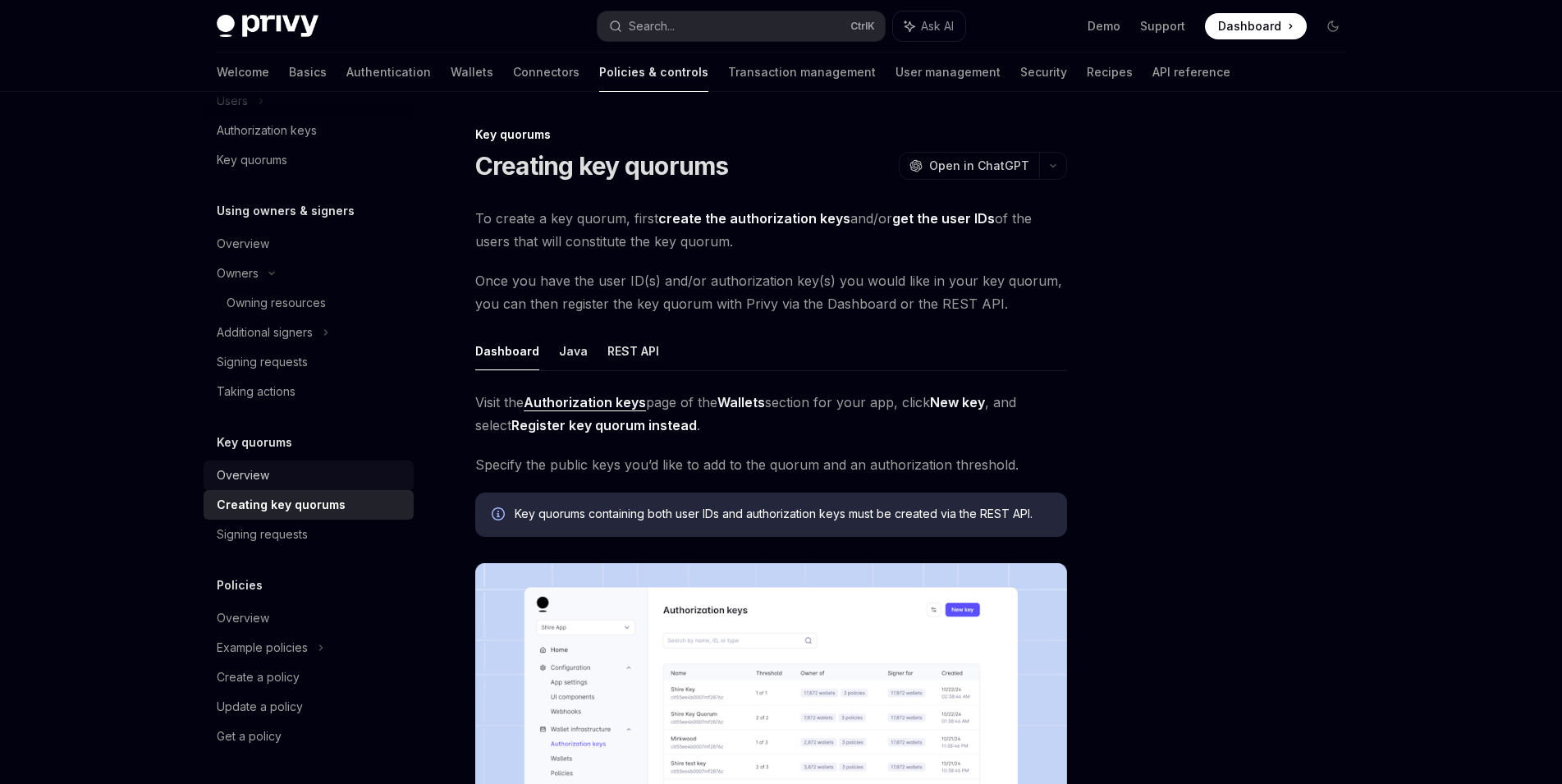
click at [305, 473] on div "Overview" at bounding box center [310, 475] width 187 height 20
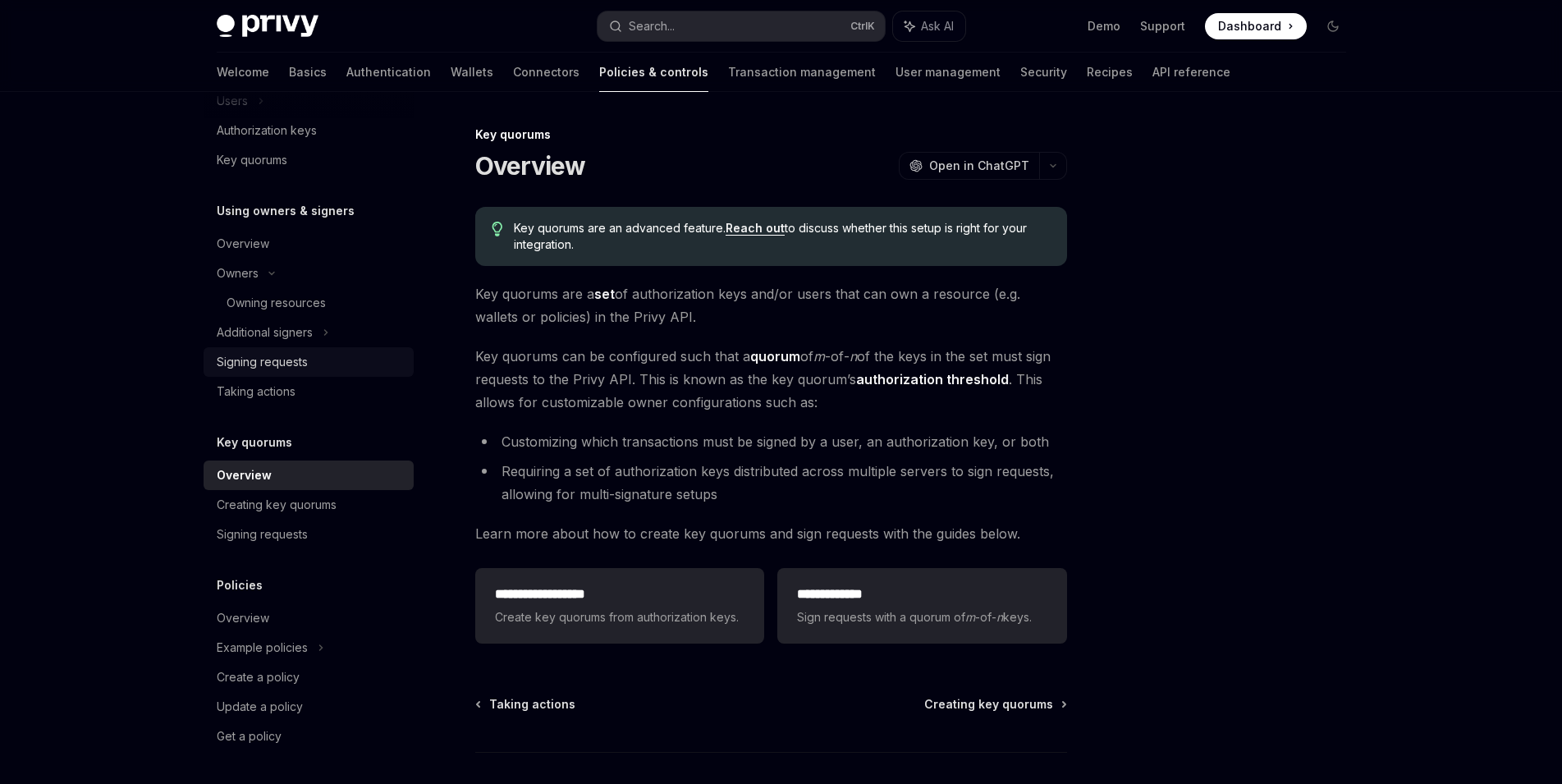
click at [332, 365] on div "Signing requests" at bounding box center [310, 362] width 187 height 20
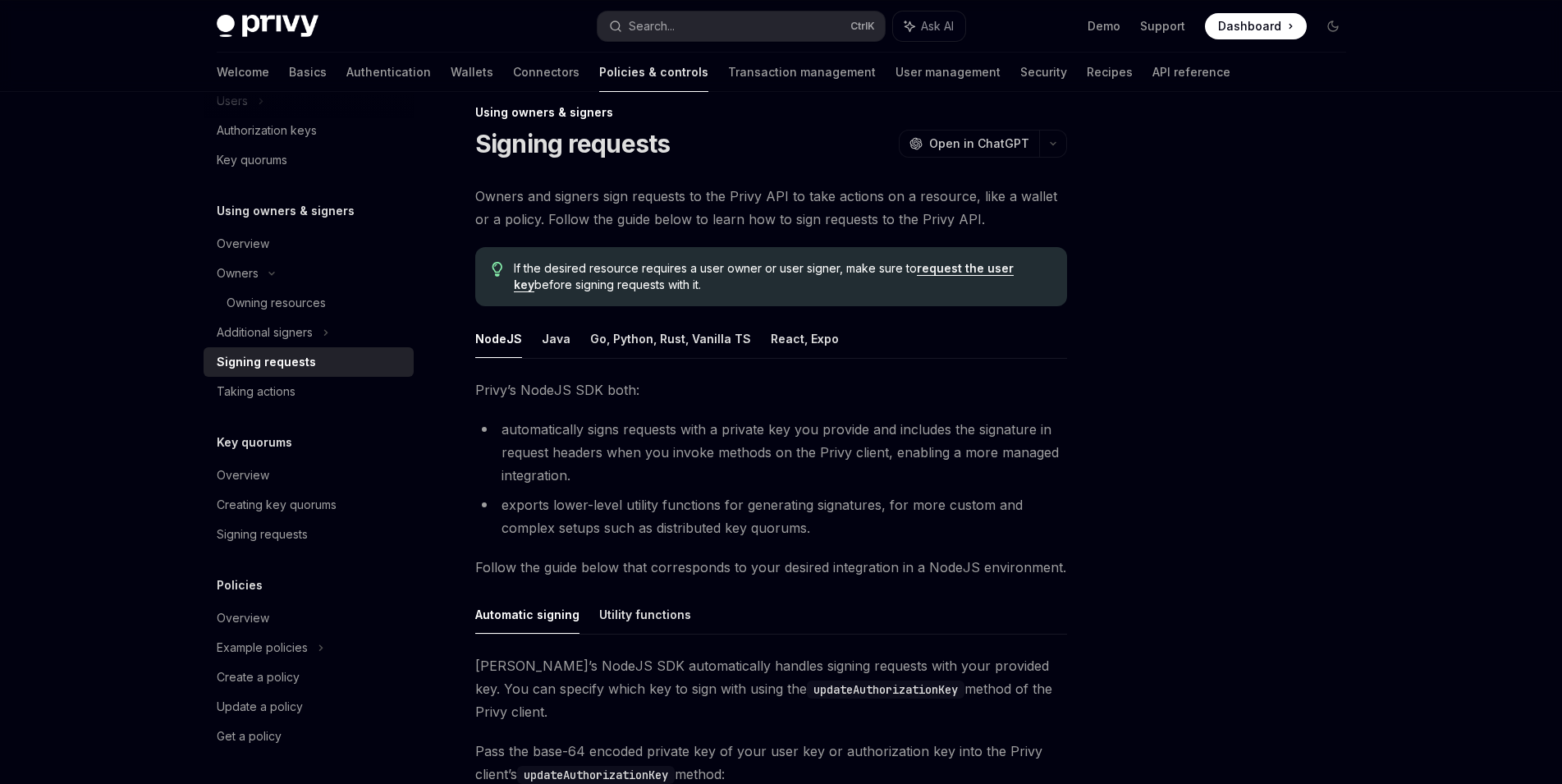
scroll to position [23, 0]
click at [670, 329] on button "Go, Python, Rust, Vanilla TS" at bounding box center [671, 338] width 160 height 39
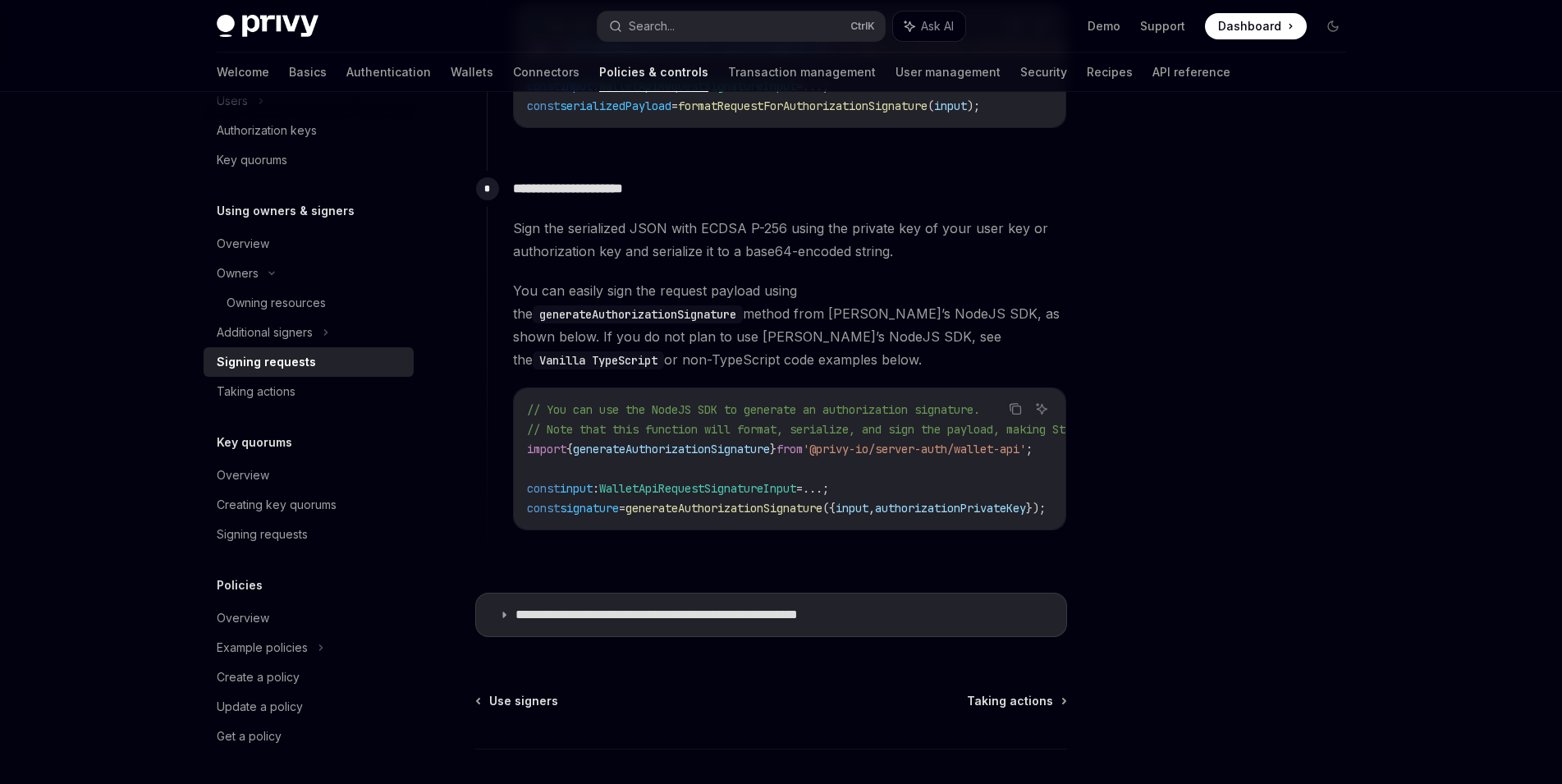
scroll to position [1470, 0]
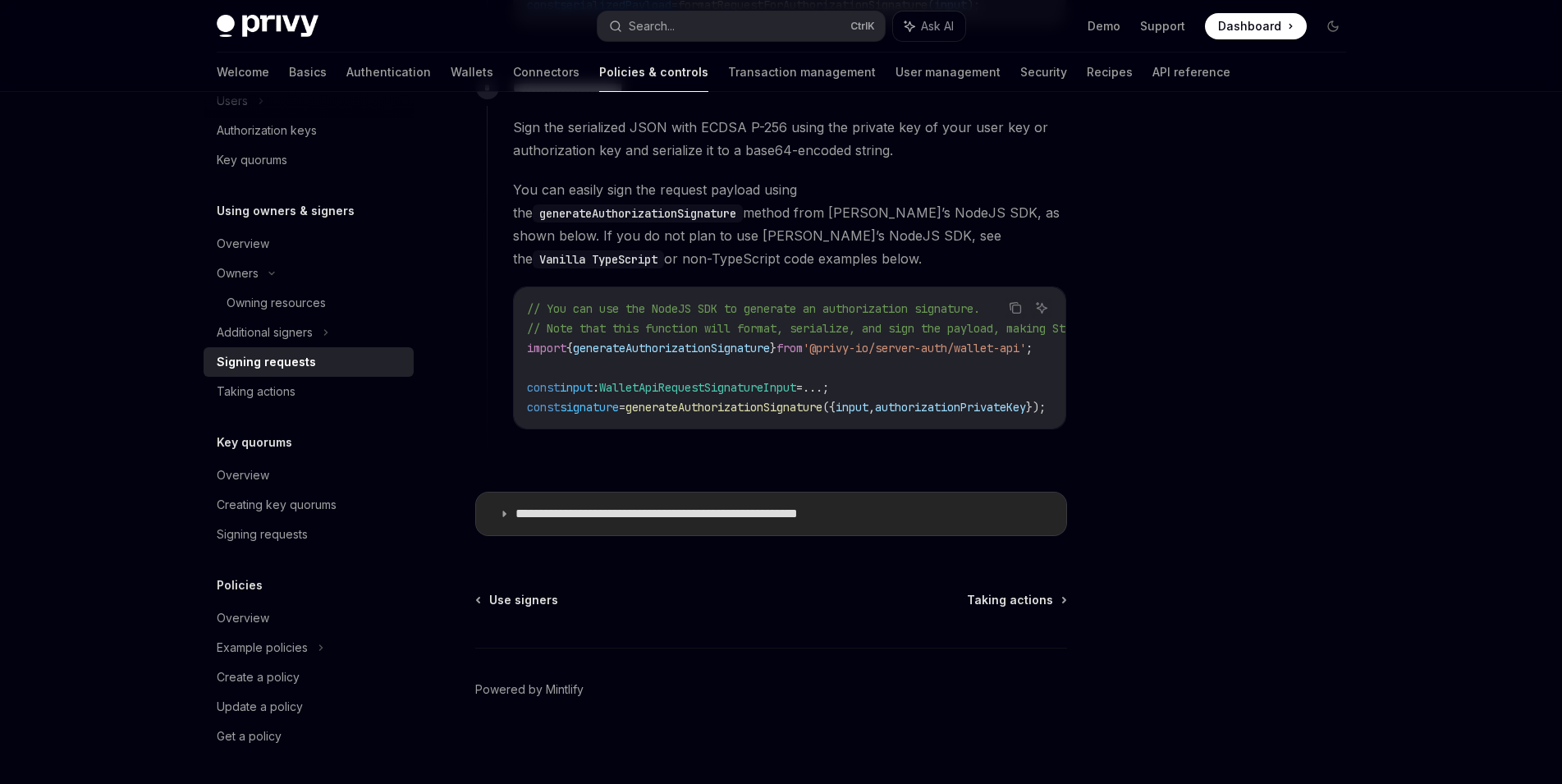
click at [760, 519] on summary "**********" at bounding box center [772, 513] width 590 height 43
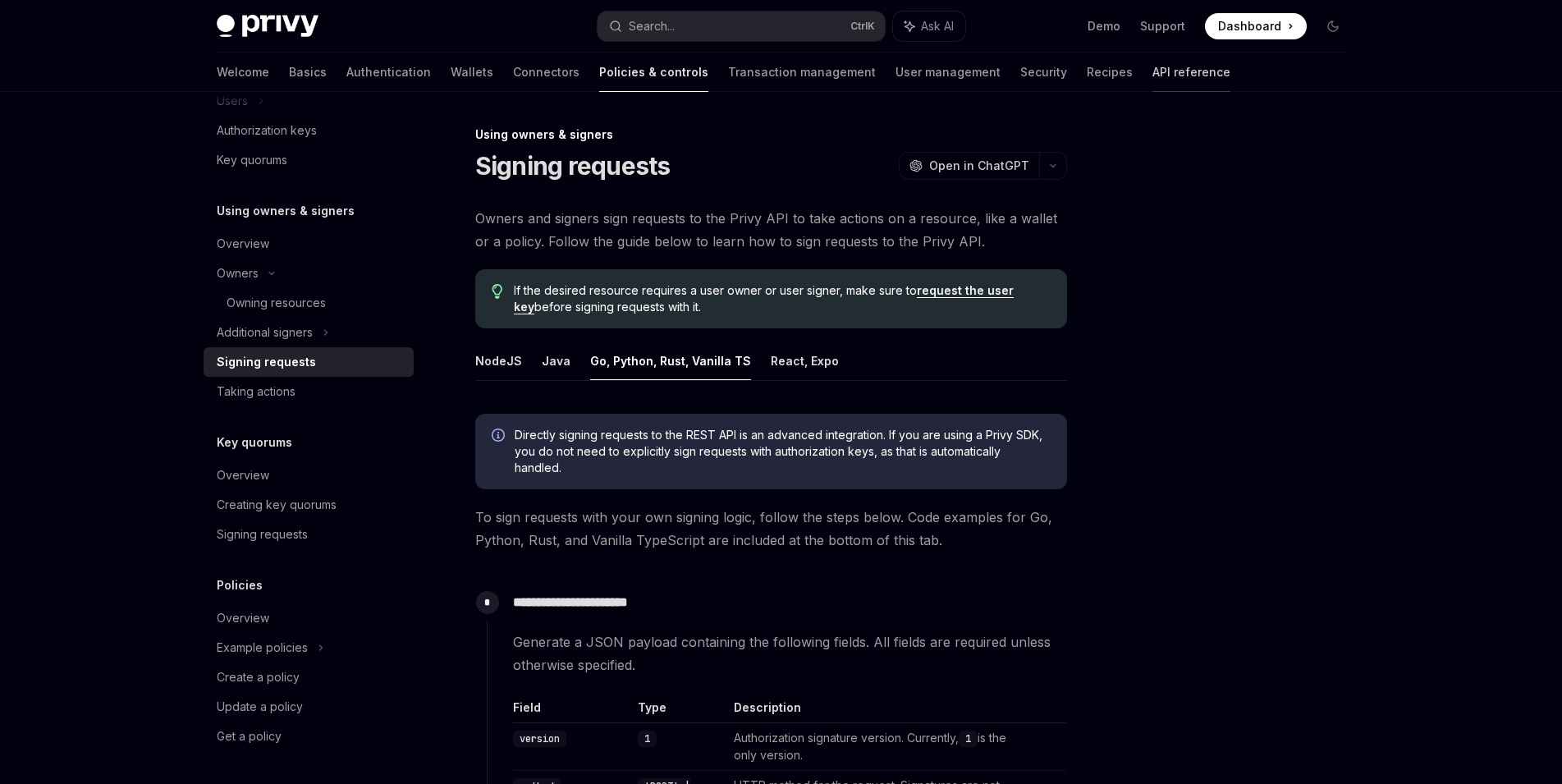
click at [1153, 68] on link "API reference" at bounding box center [1192, 72] width 78 height 40
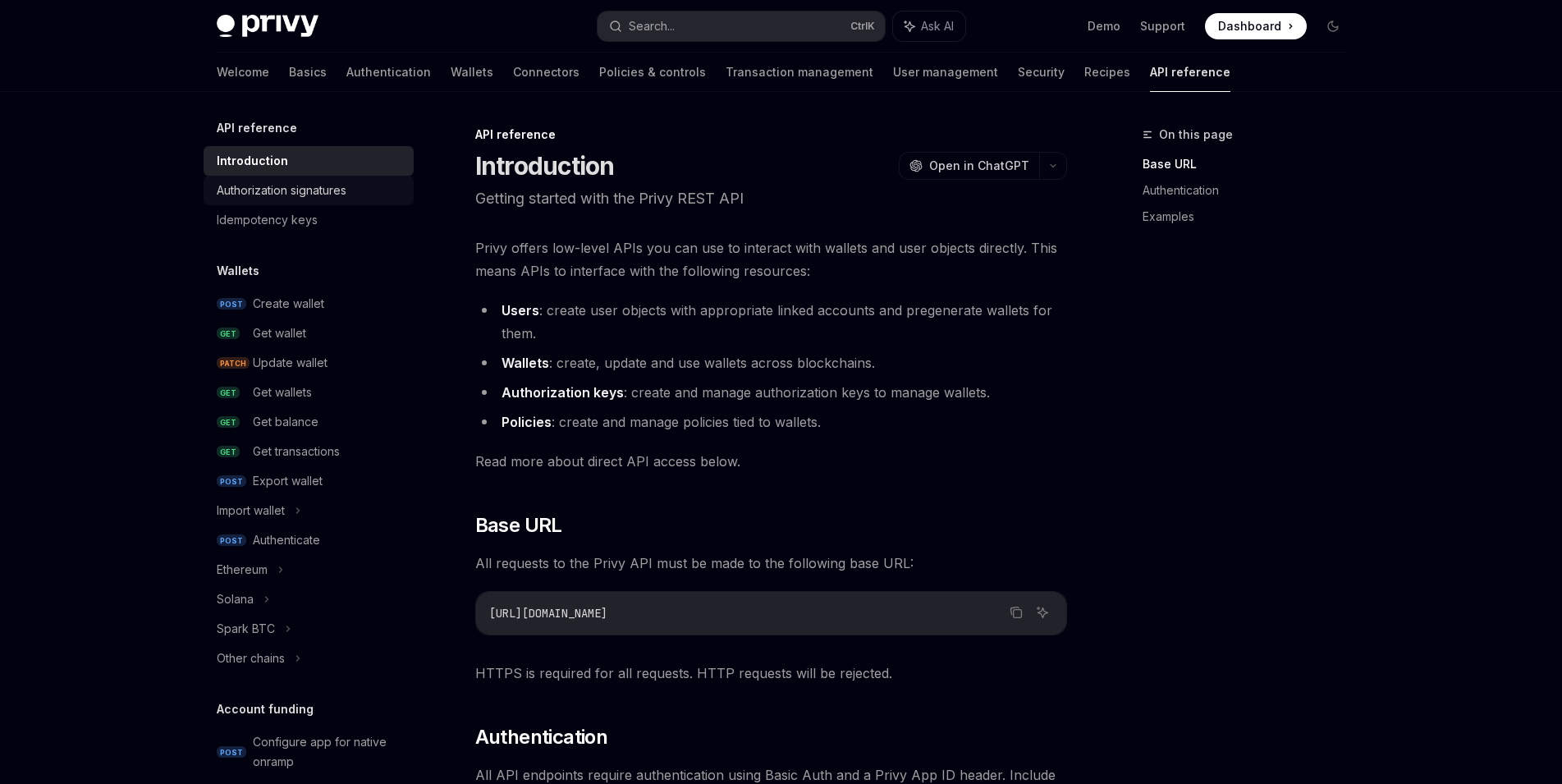
click at [324, 197] on div "Authorization signatures" at bounding box center [281, 190] width 130 height 20
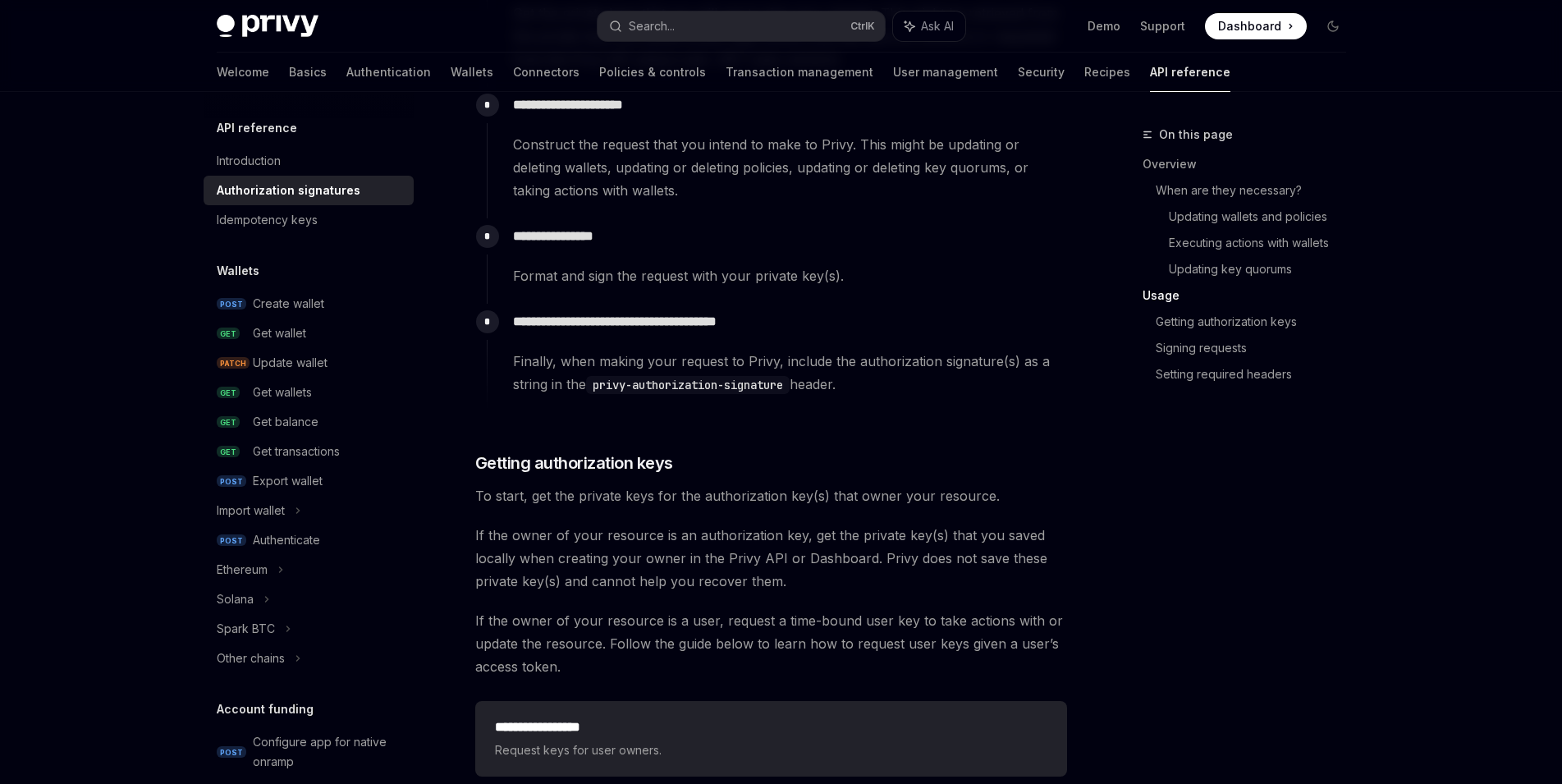
scroll to position [1773, 0]
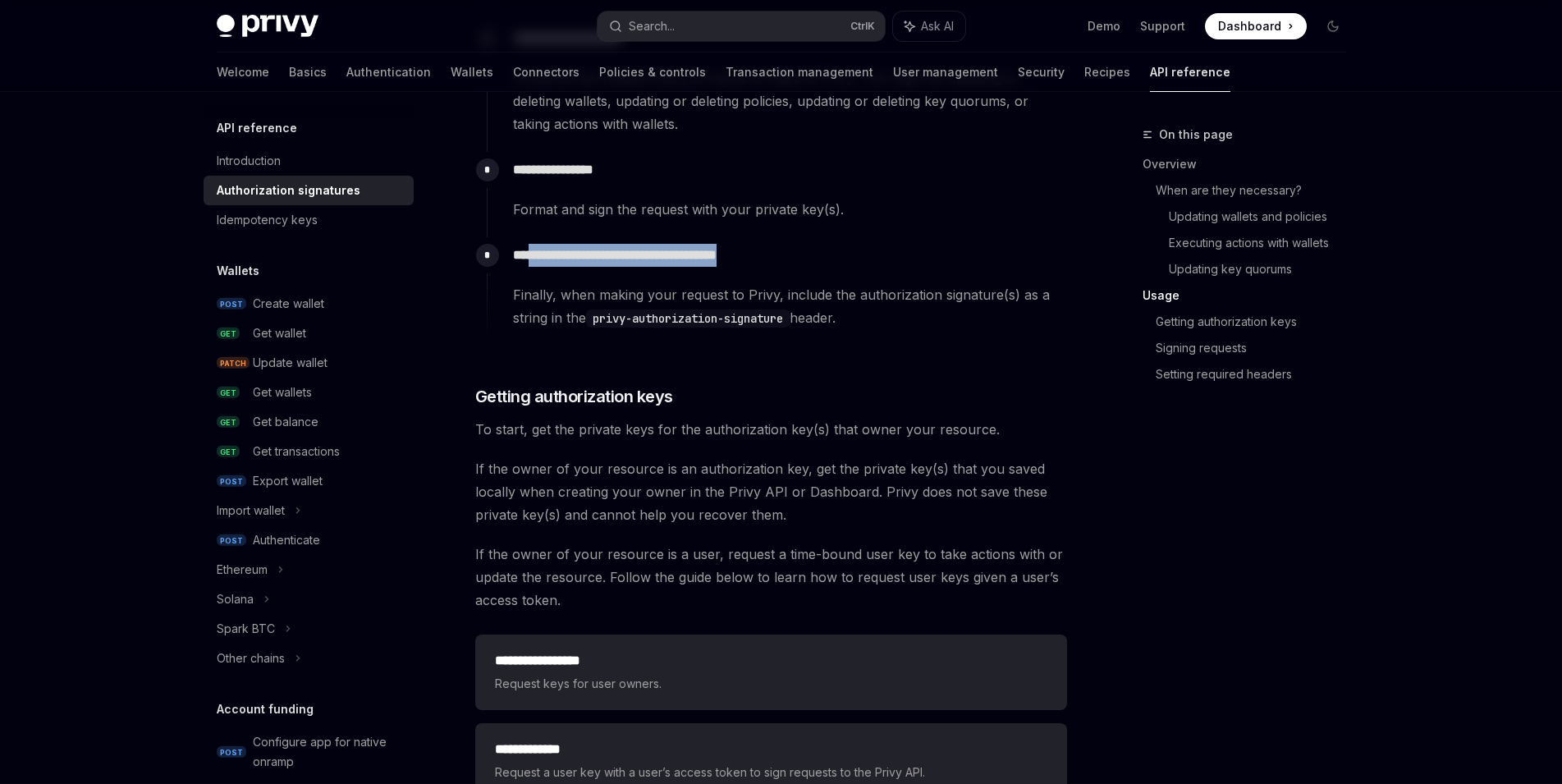
drag, startPoint x: 533, startPoint y: 251, endPoint x: 784, endPoint y: 255, distance: 251.0
click at [784, 255] on p "**********" at bounding box center [789, 254] width 554 height 23
click at [745, 273] on div "**********" at bounding box center [778, 283] width 580 height 92
click at [324, 538] on div "Authenticate" at bounding box center [328, 539] width 152 height 20
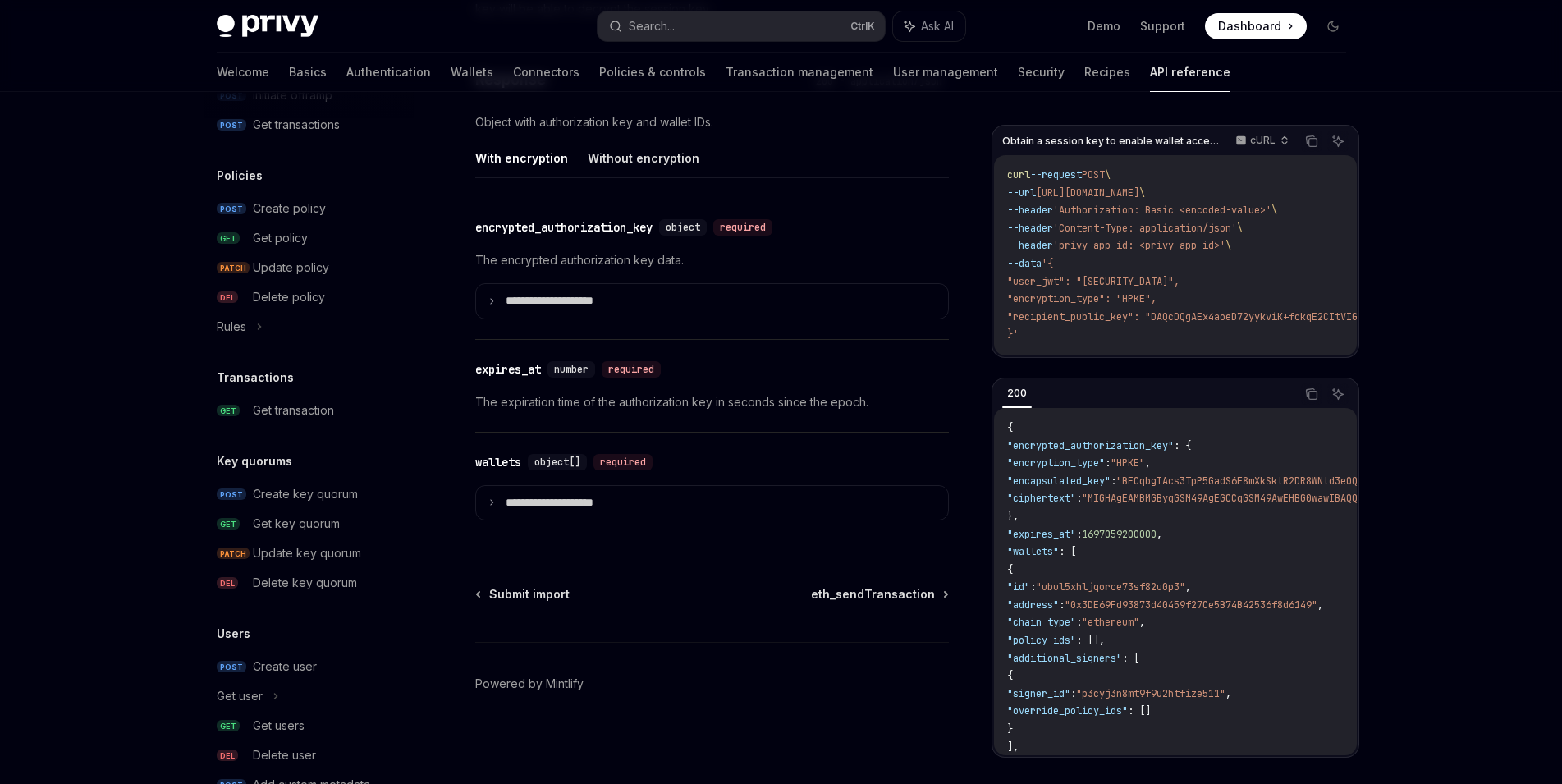
scroll to position [912, 0]
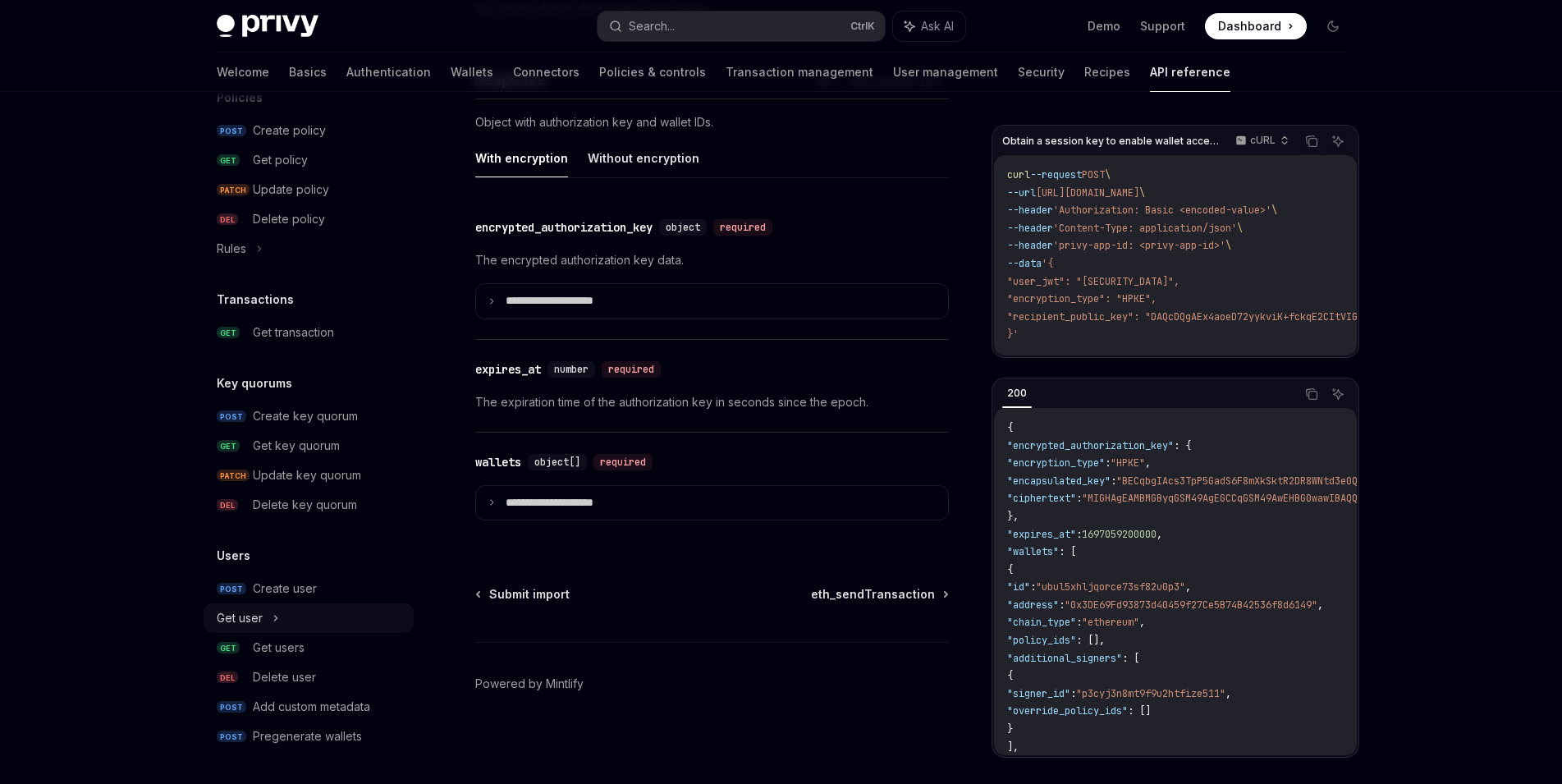
click at [347, 628] on div "Get user" at bounding box center [309, 618] width 210 height 30
type textarea "*"
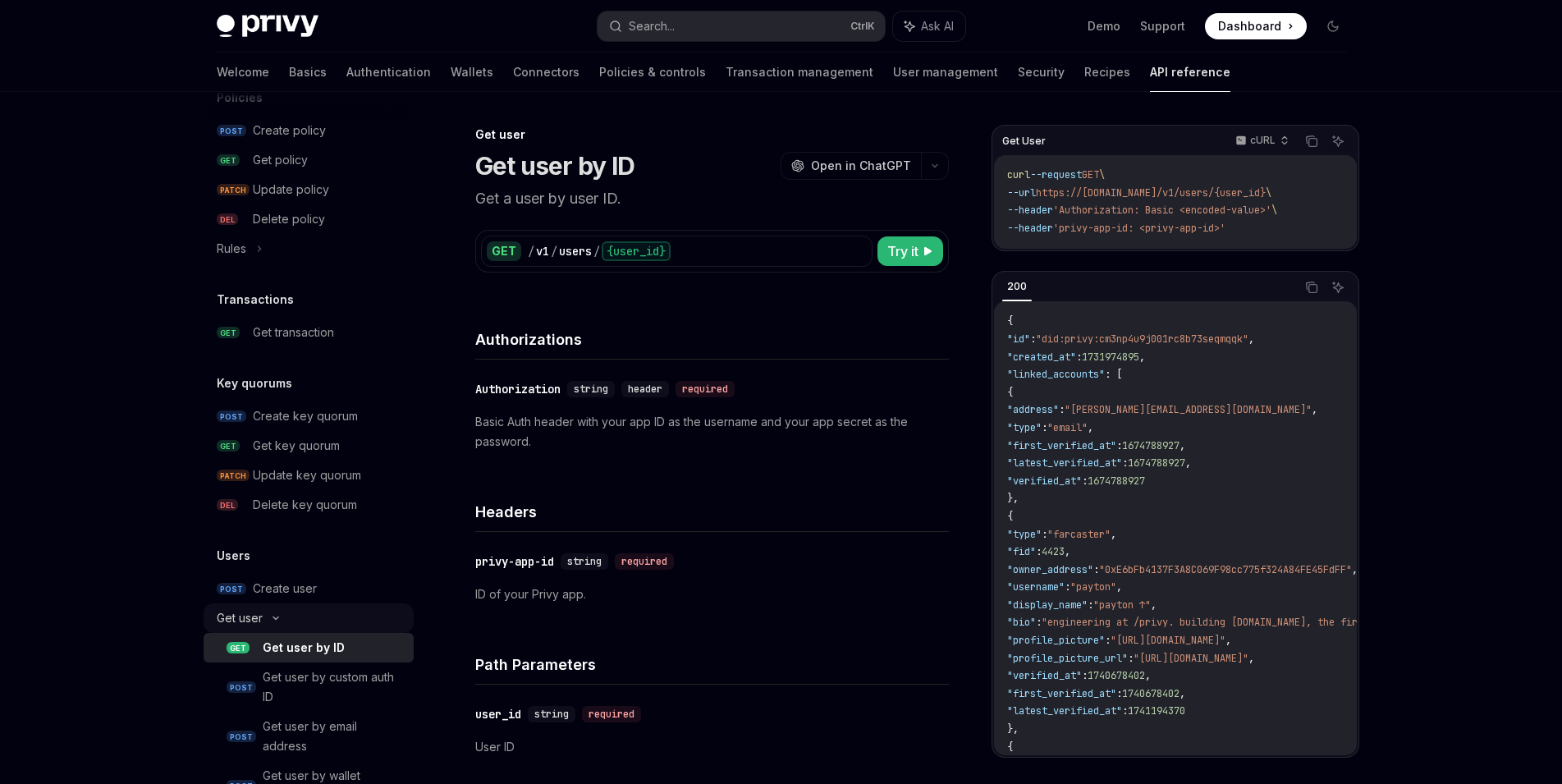
scroll to position [1089, 0]
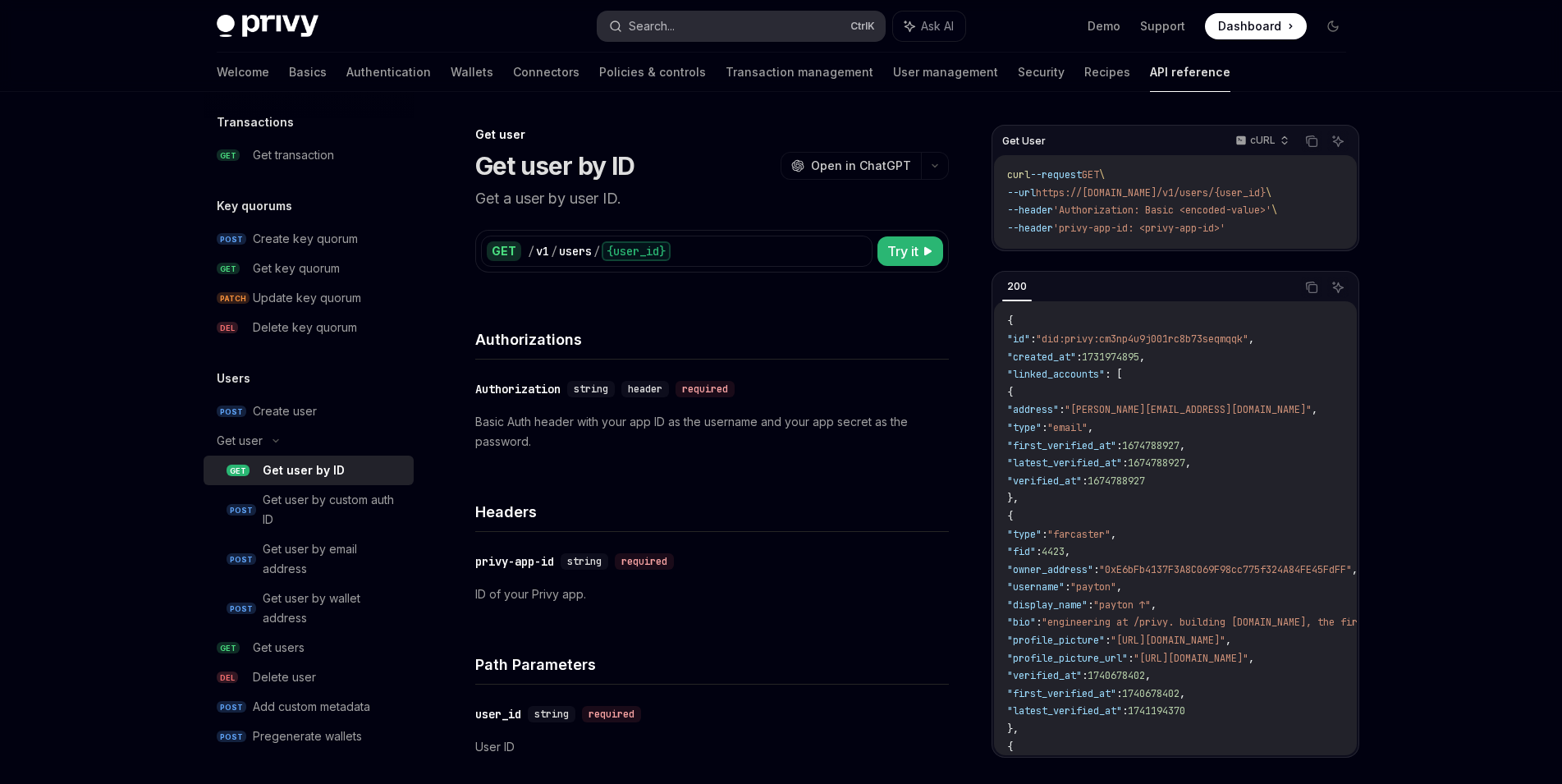
click at [679, 31] on button "Search... Ctrl K" at bounding box center [741, 27] width 287 height 30
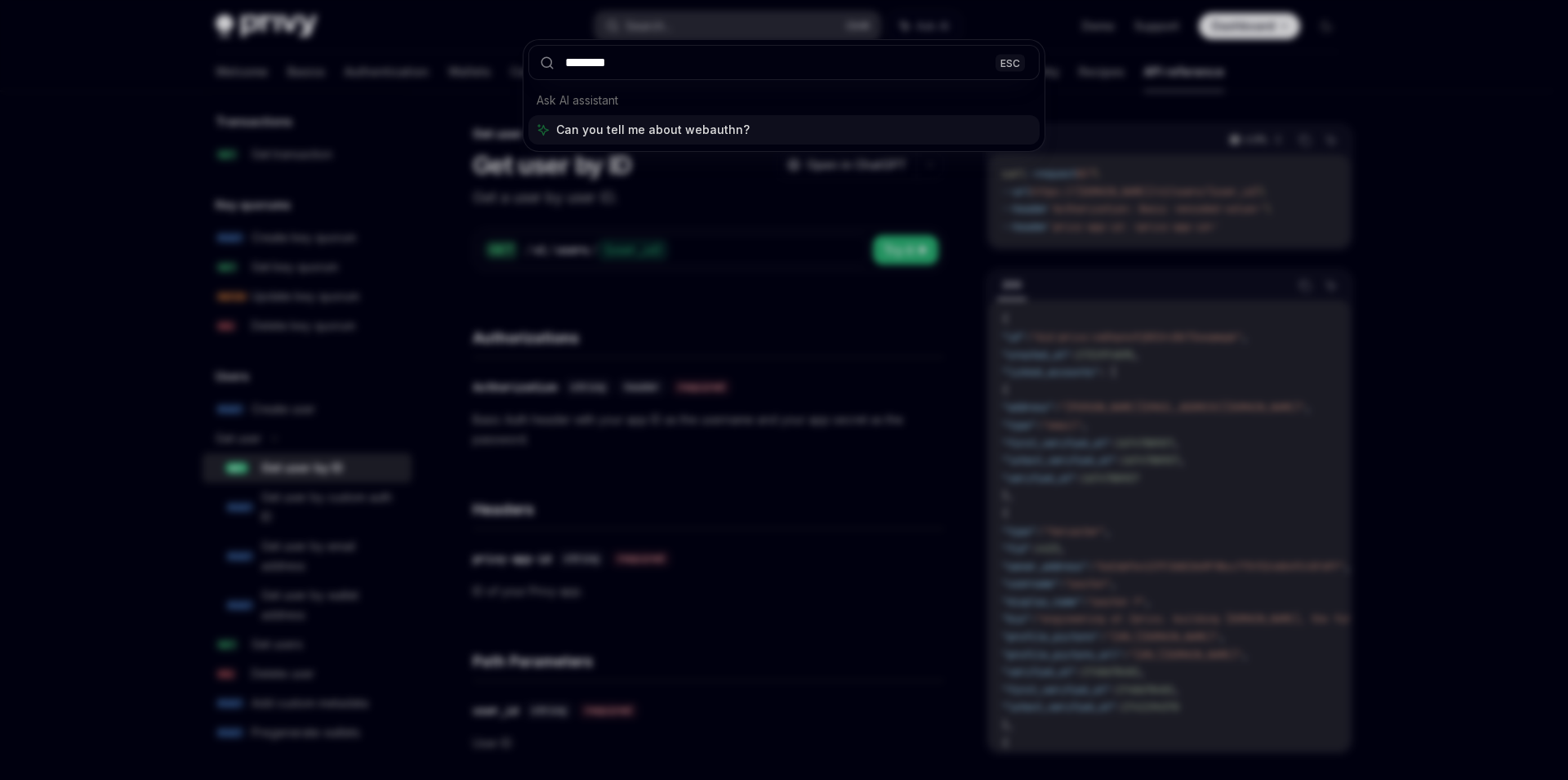
type input "*********"
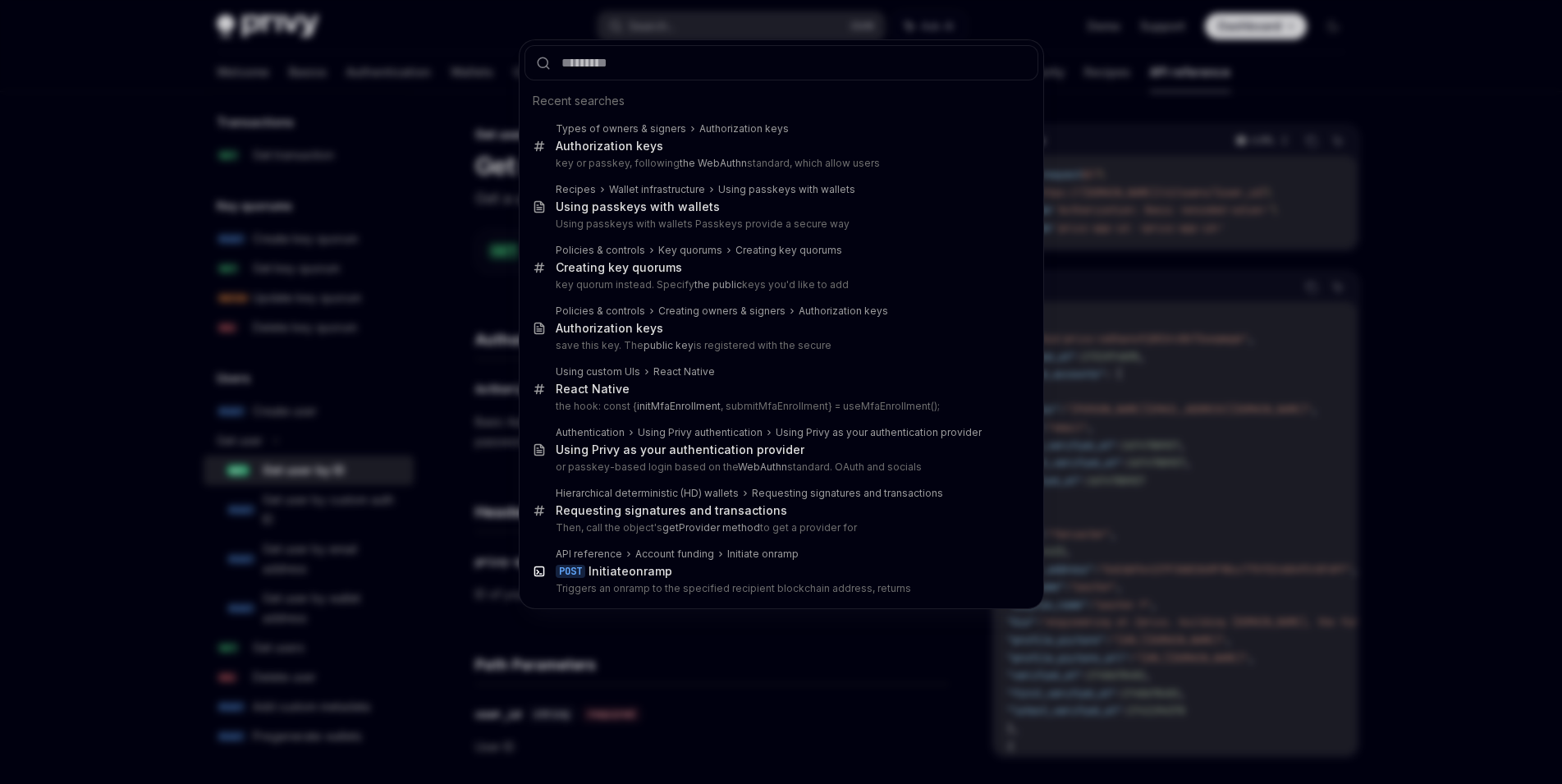
type textarea "*"
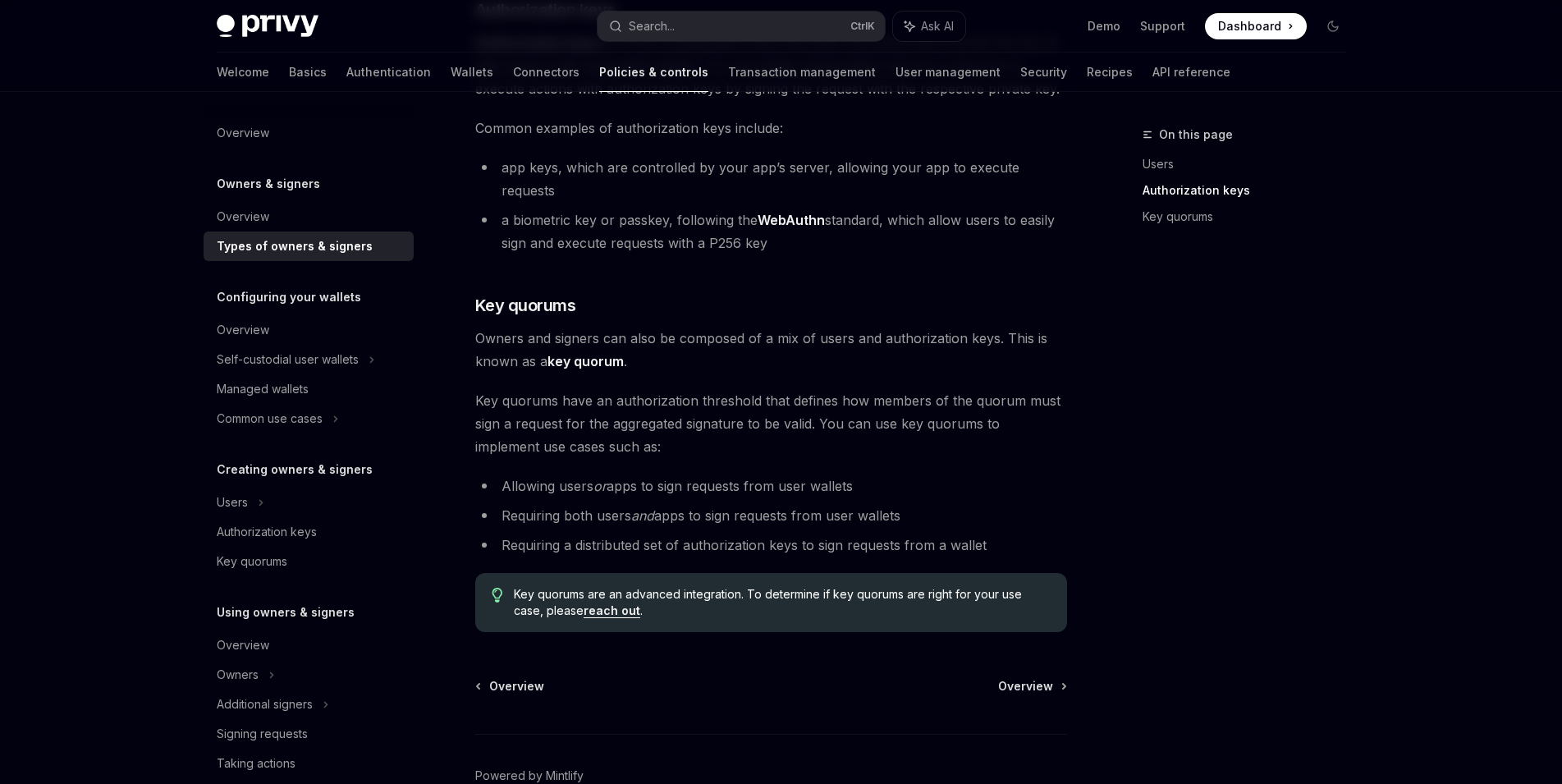
scroll to position [484, 0]
